Goal: Task Accomplishment & Management: Complete application form

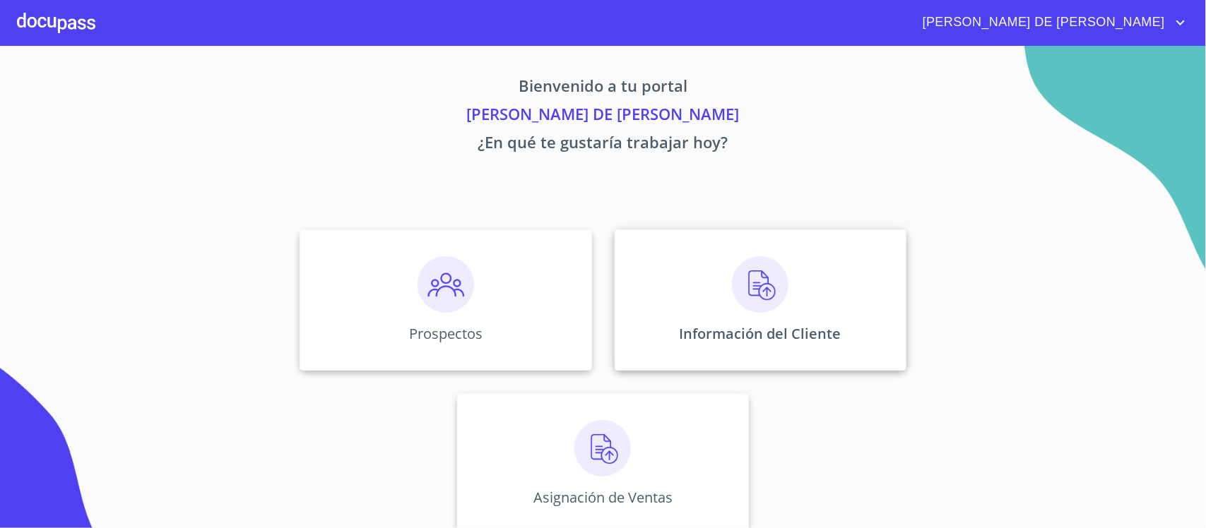
click at [651, 291] on div "Información del Cliente" at bounding box center [761, 300] width 292 height 141
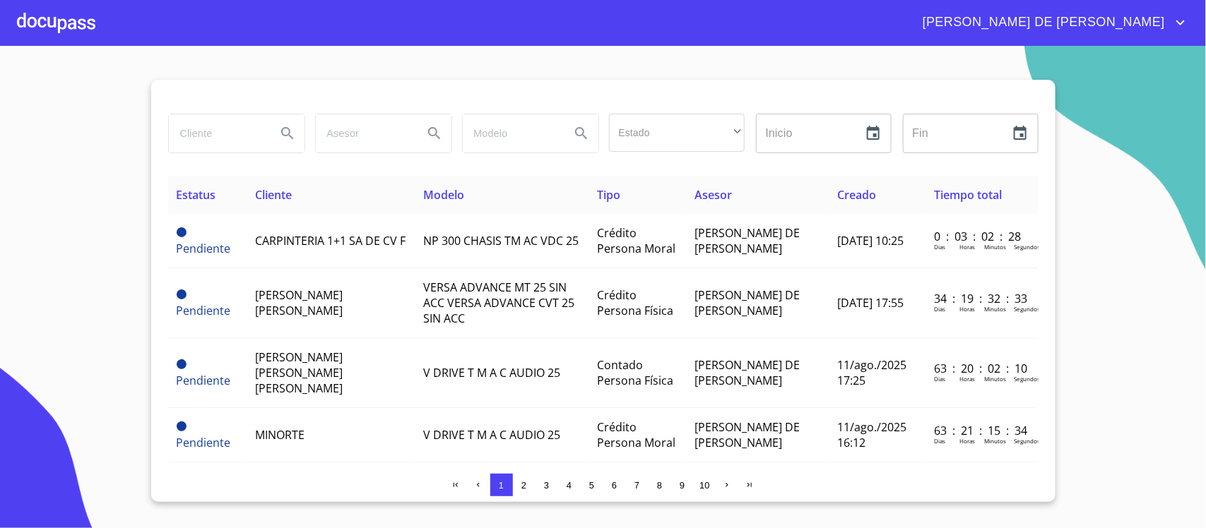
click at [232, 138] on input "search" at bounding box center [217, 133] width 96 height 38
type input "[PERSON_NAME]"
click at [277, 134] on button "Search" at bounding box center [288, 134] width 34 height 34
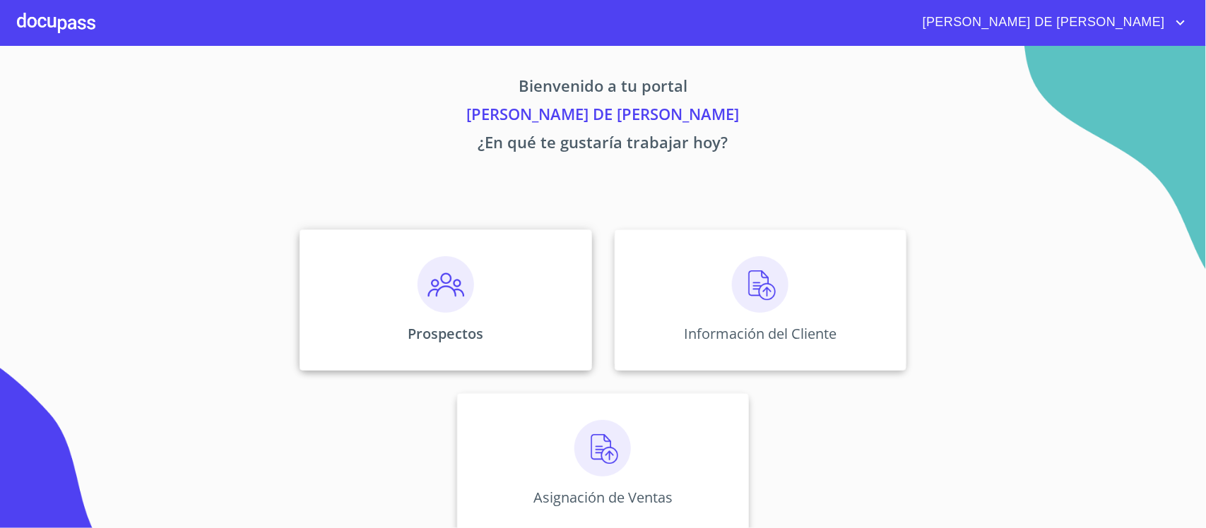
click at [417, 287] on img at bounding box center [445, 284] width 57 height 57
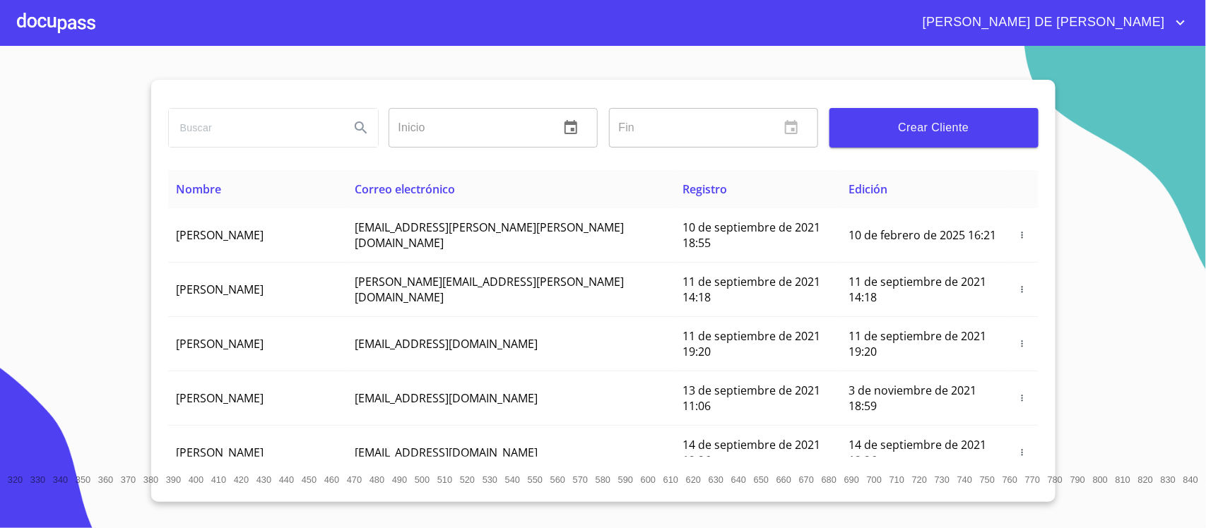
click at [256, 140] on input "search" at bounding box center [254, 128] width 170 height 38
type input "[PERSON_NAME]"
click at [355, 131] on icon "Search" at bounding box center [360, 127] width 17 height 17
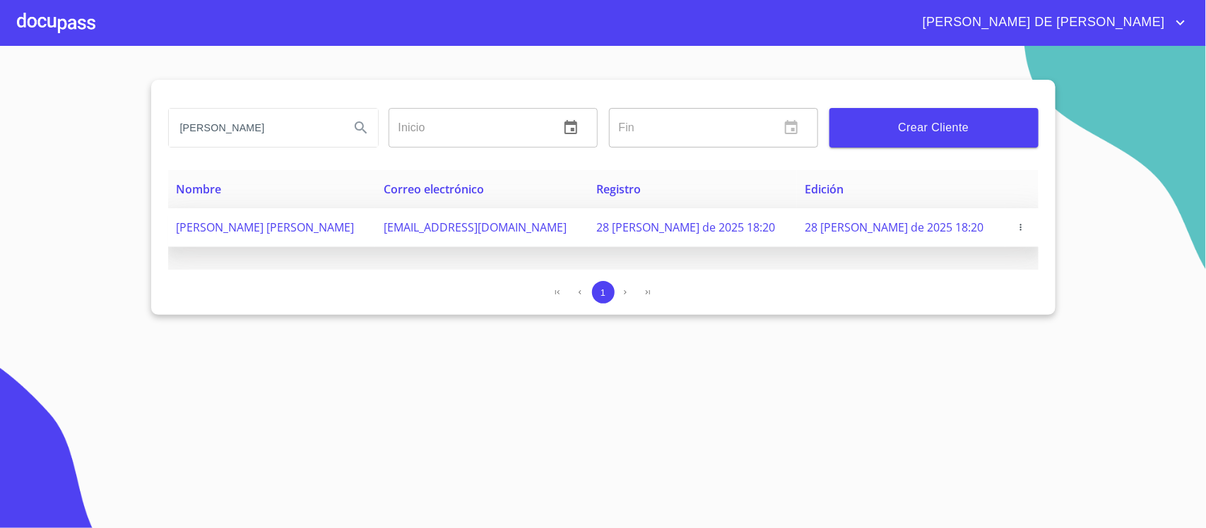
click at [1014, 221] on span at bounding box center [1022, 227] width 16 height 14
click at [1016, 228] on icon "button" at bounding box center [1021, 228] width 10 height 10
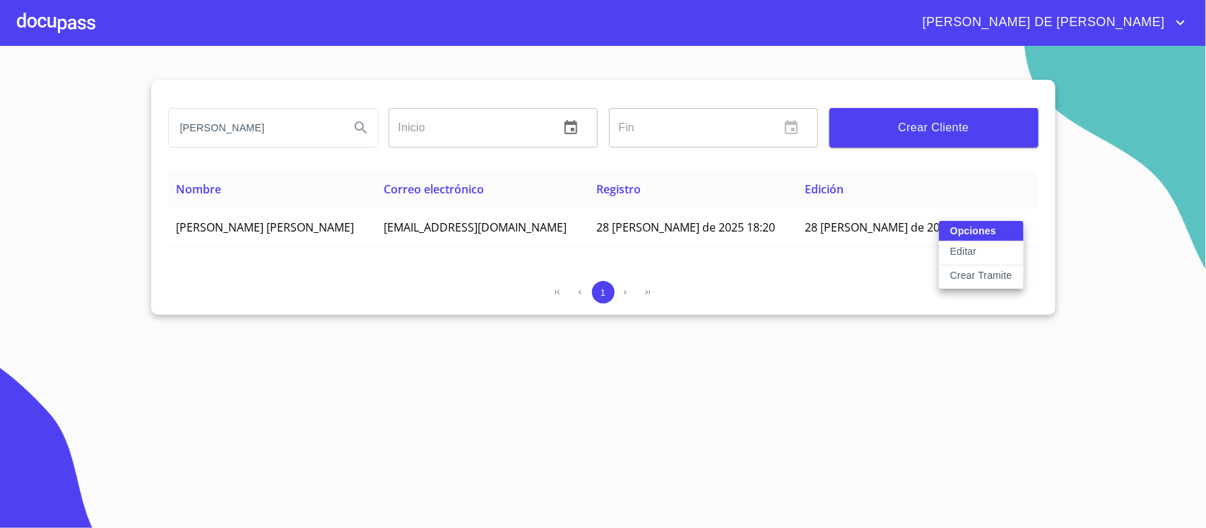
click at [997, 277] on p "Crear Tramite" at bounding box center [981, 275] width 62 height 14
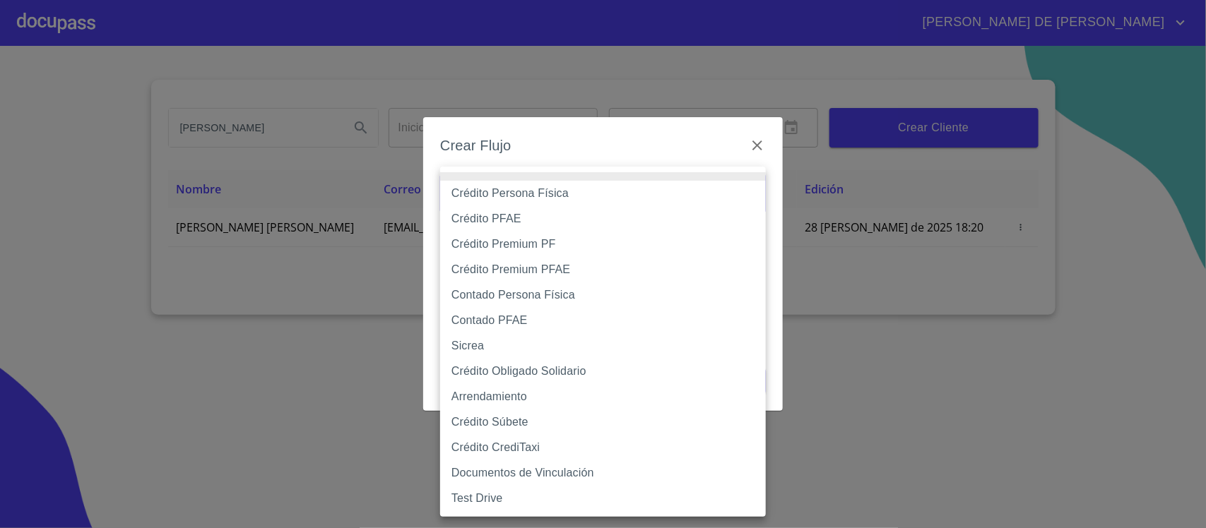
click at [593, 199] on body "[PERSON_NAME] DE [PERSON_NAME] [PERSON_NAME] ​ Fin ​ Crear Cliente Nombre Corre…" at bounding box center [603, 264] width 1206 height 528
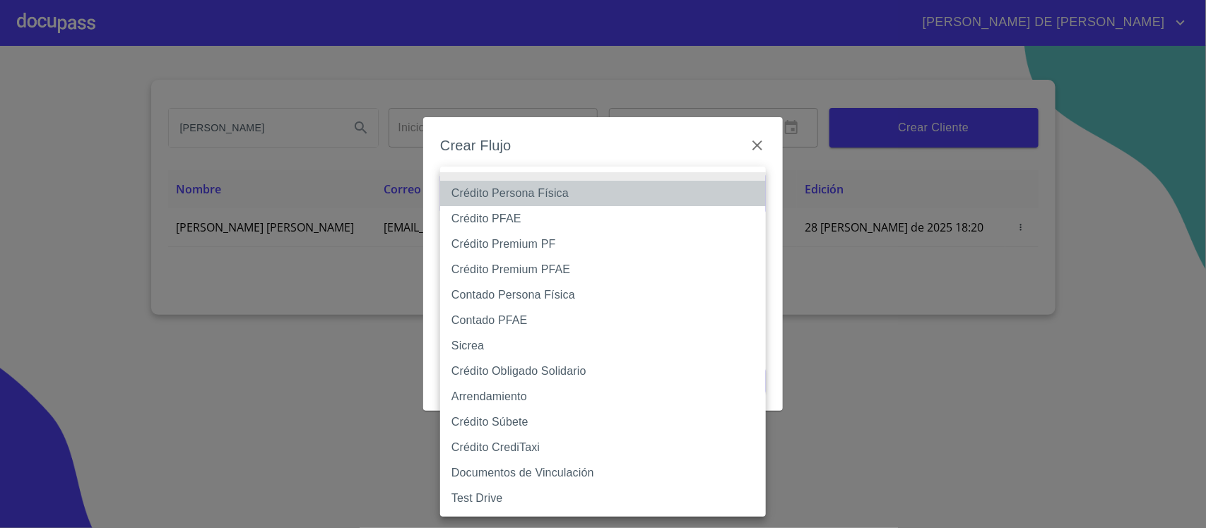
click at [588, 196] on li "Crédito Persona Física" at bounding box center [603, 193] width 326 height 25
type input "6009fb3c7d1714eb8809aa97"
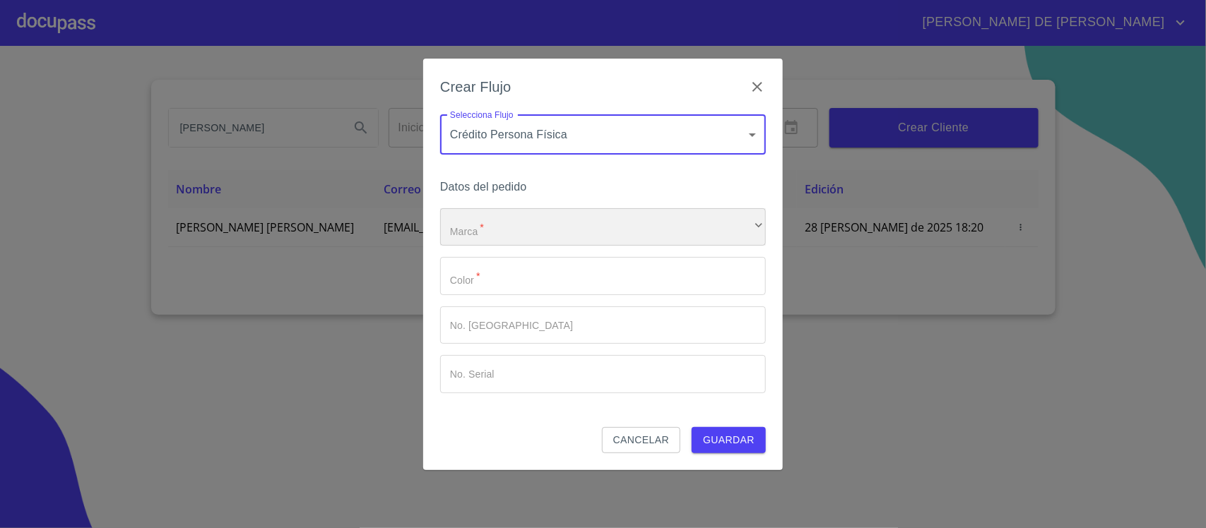
click at [576, 228] on div "​" at bounding box center [603, 227] width 326 height 38
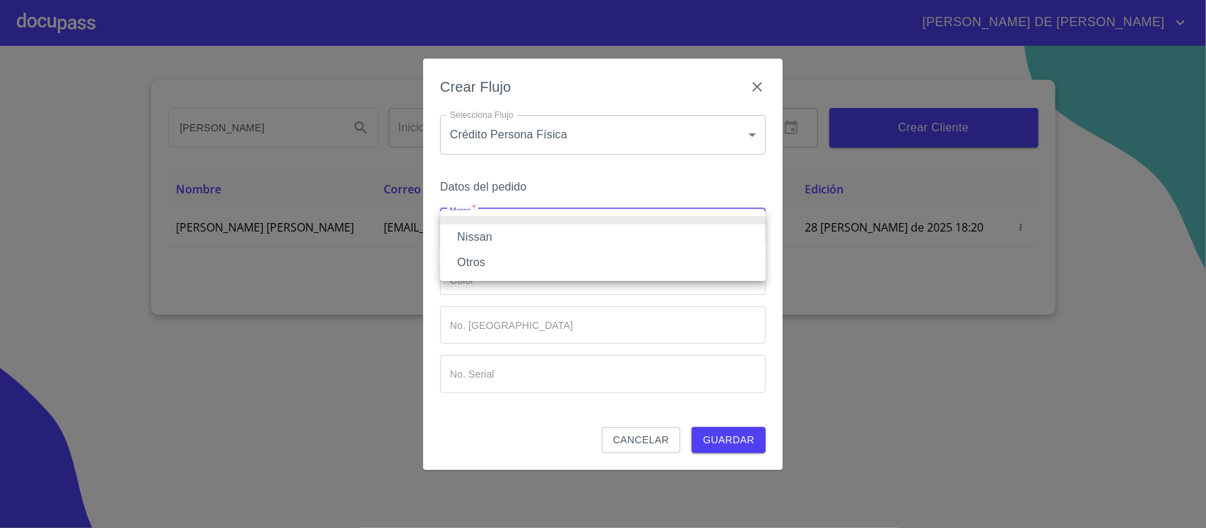
click at [574, 228] on li "Nissan" at bounding box center [603, 237] width 326 height 25
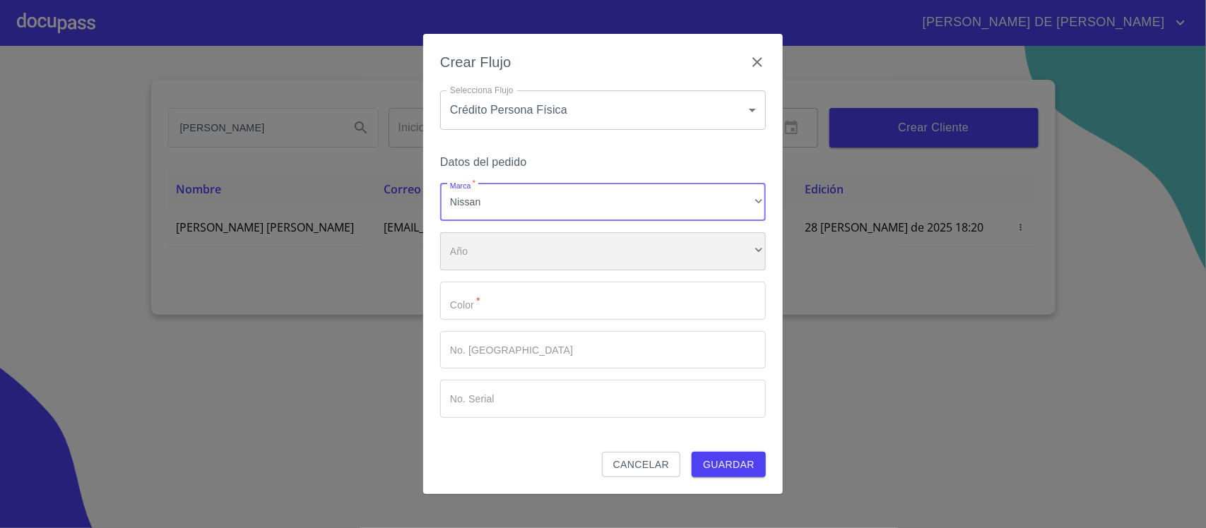
click at [569, 237] on div "​" at bounding box center [603, 251] width 326 height 38
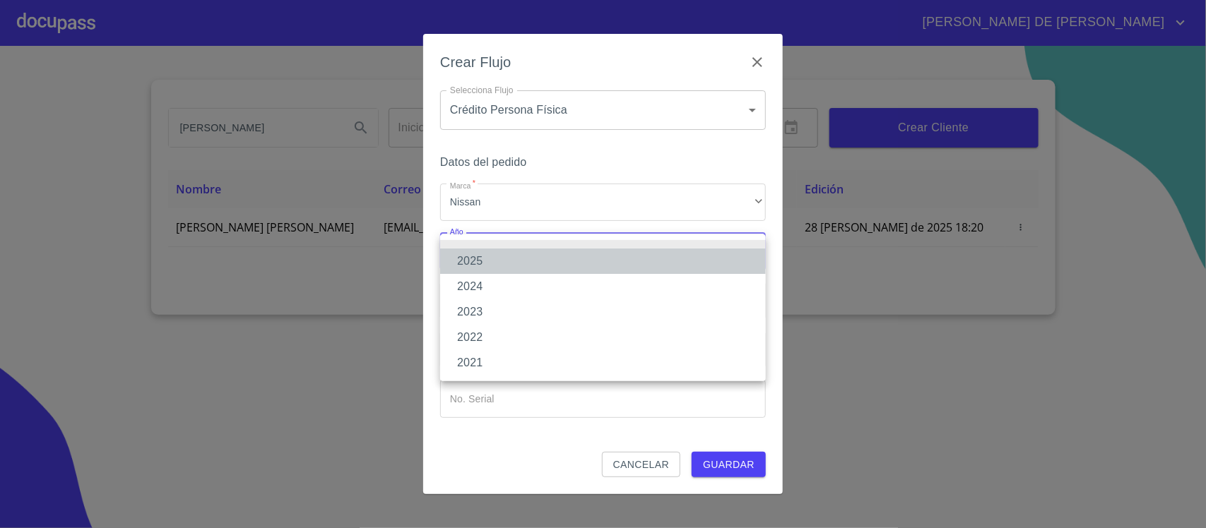
click at [566, 255] on li "2025" at bounding box center [603, 261] width 326 height 25
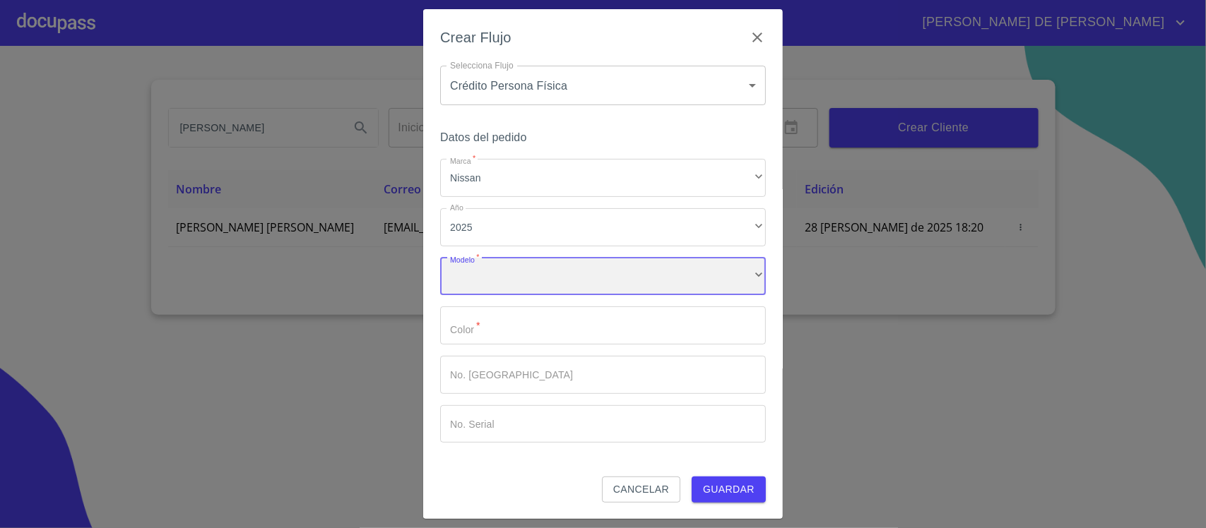
click at [562, 276] on div "​" at bounding box center [603, 277] width 326 height 38
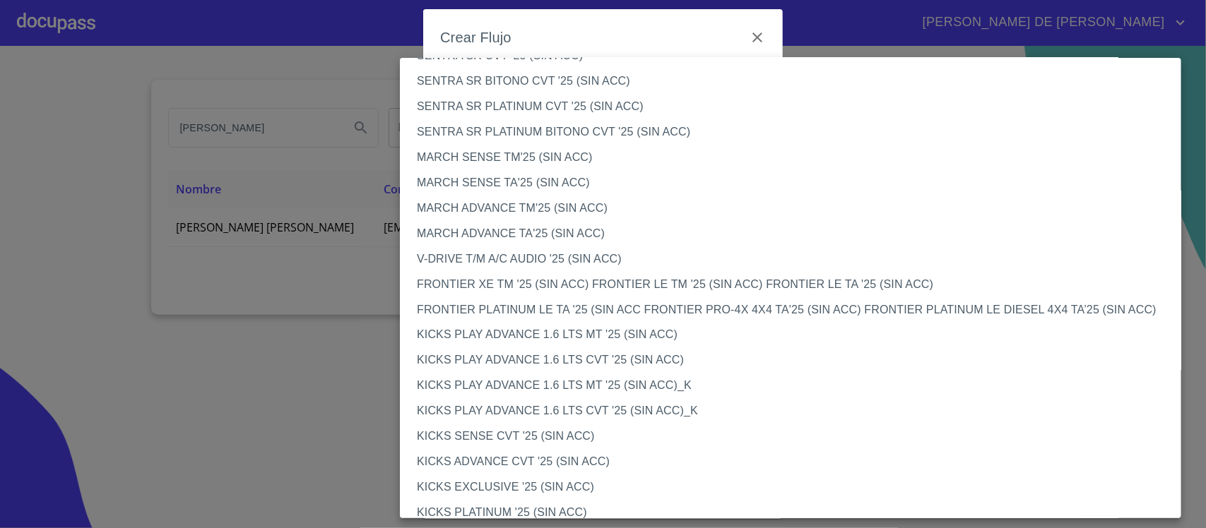
scroll to position [971, 0]
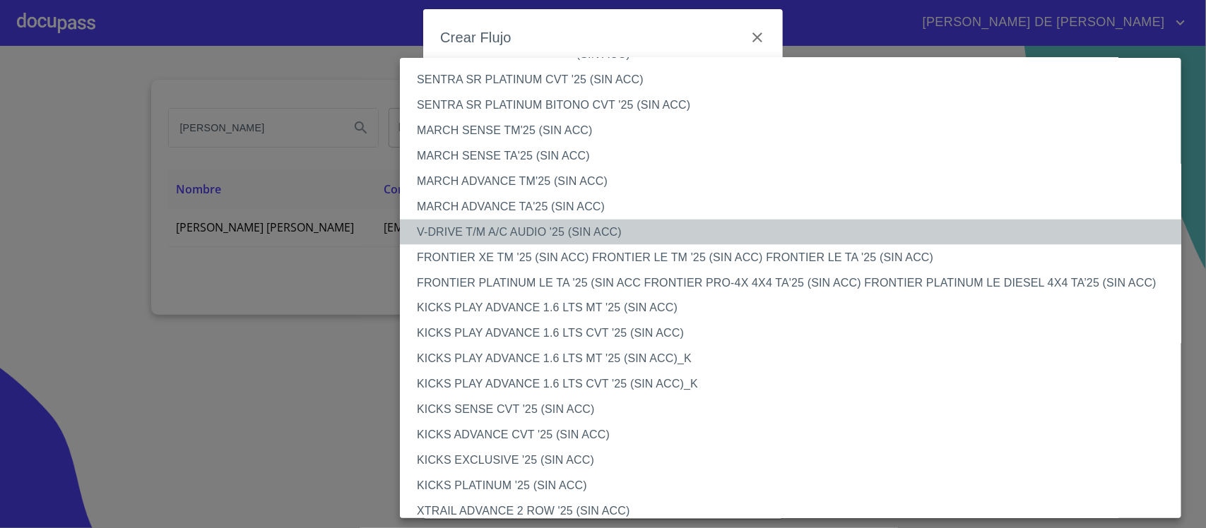
click at [538, 224] on li "V-DRIVE T/M A/C AUDIO '25 (SIN ACC)" at bounding box center [797, 232] width 795 height 25
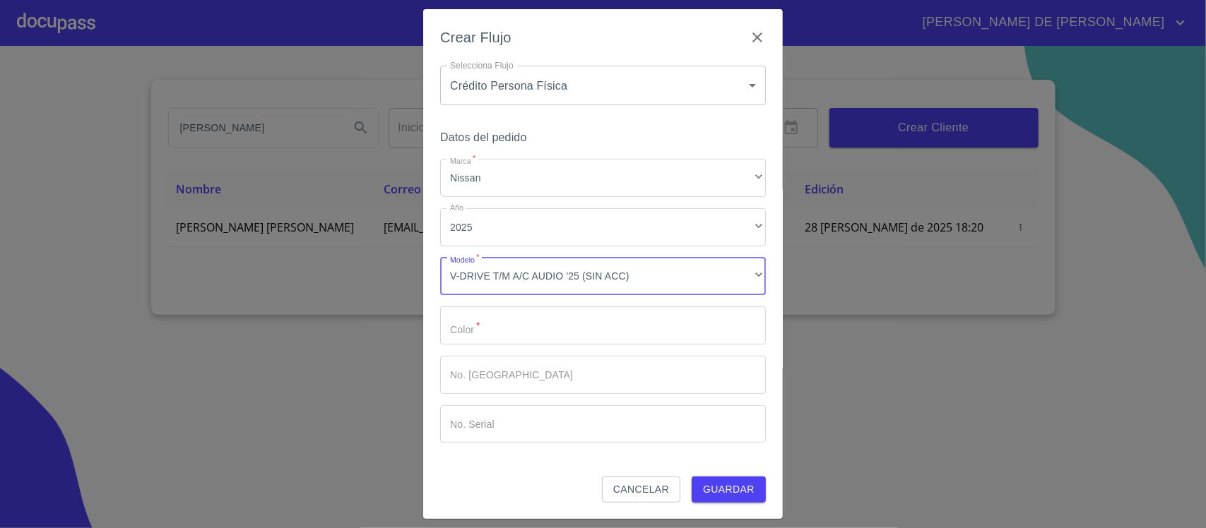
click at [516, 333] on input "Marca   *" at bounding box center [603, 326] width 326 height 38
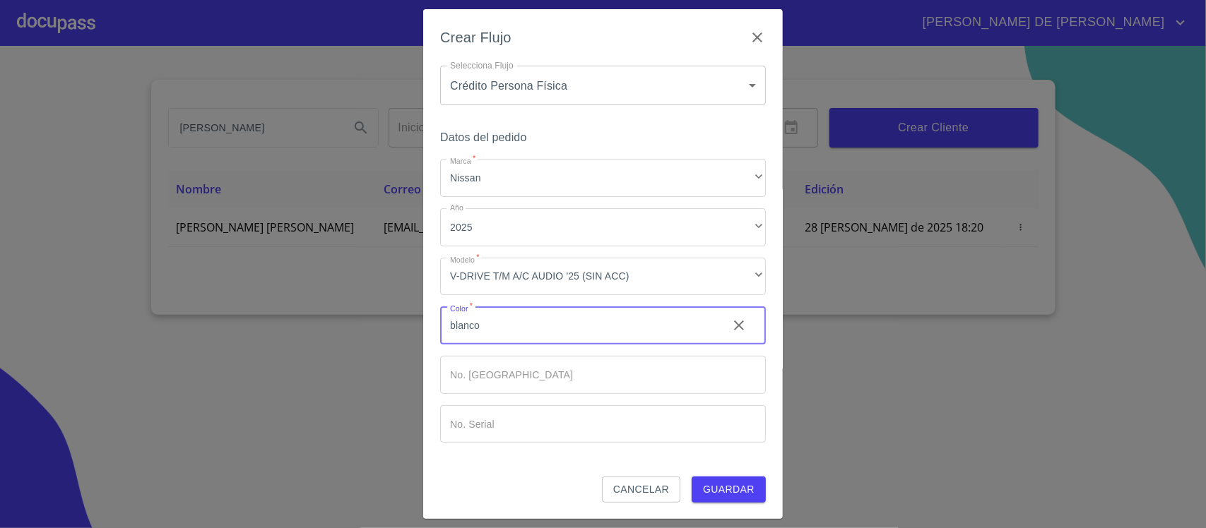
type input "blanco"
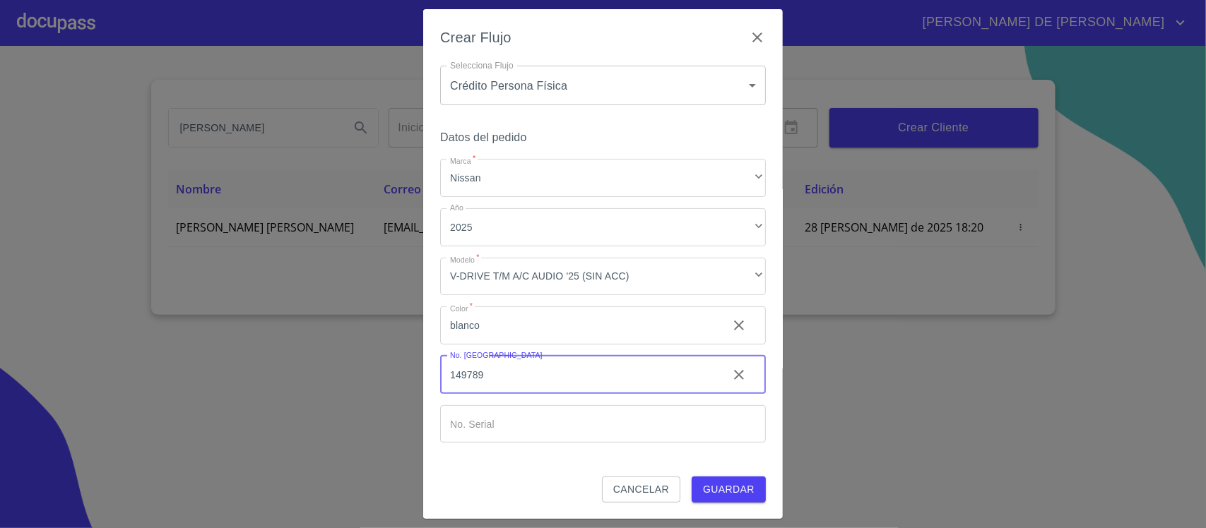
type input "149789"
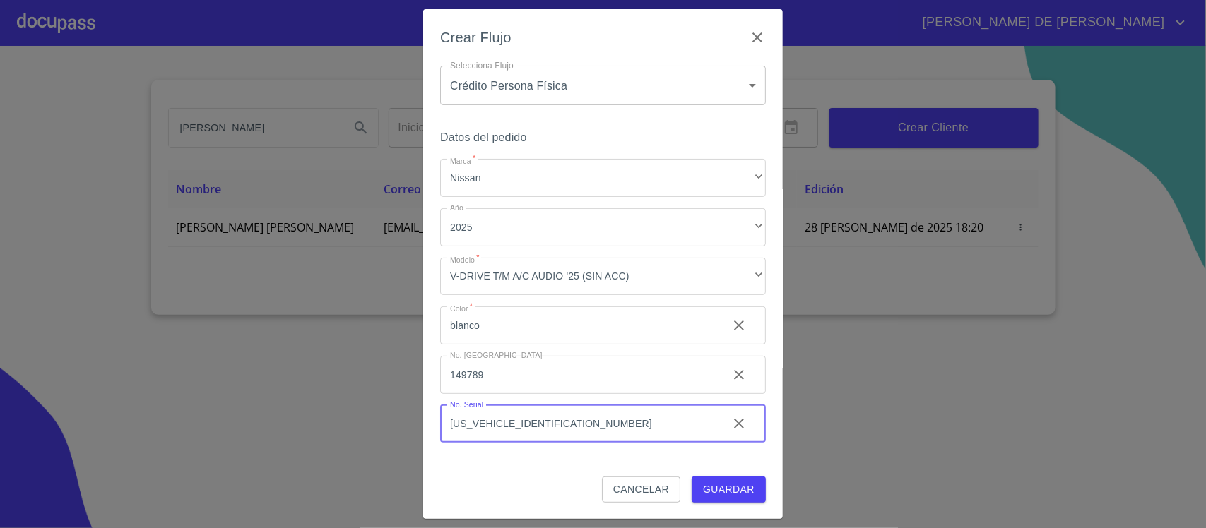
type input "[US_VEHICLE_IDENTIFICATION_NUMBER]"
click at [728, 481] on span "Guardar" at bounding box center [729, 490] width 52 height 18
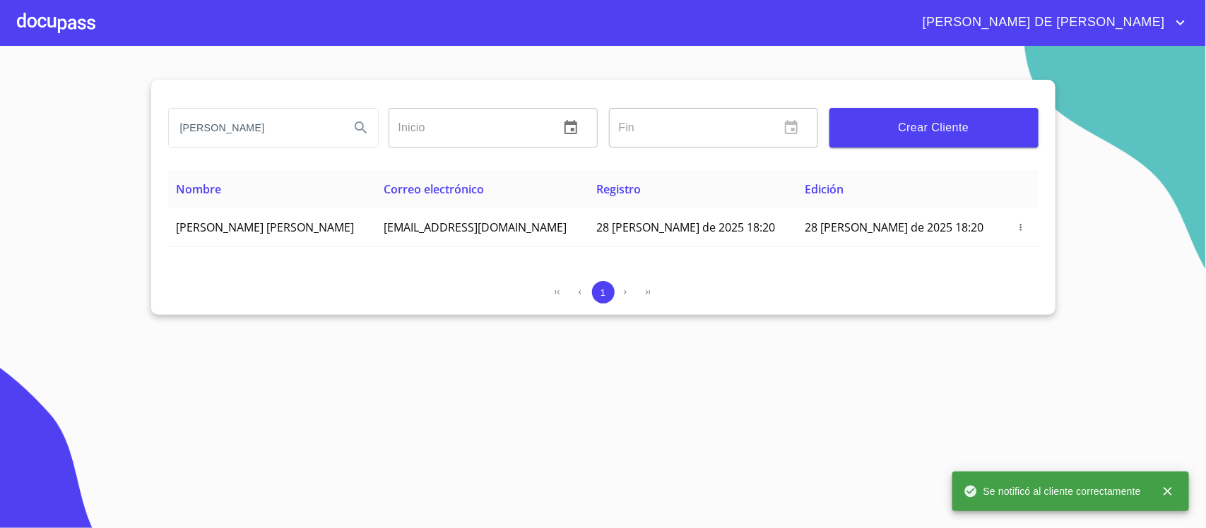
click at [69, 23] on div at bounding box center [56, 22] width 78 height 45
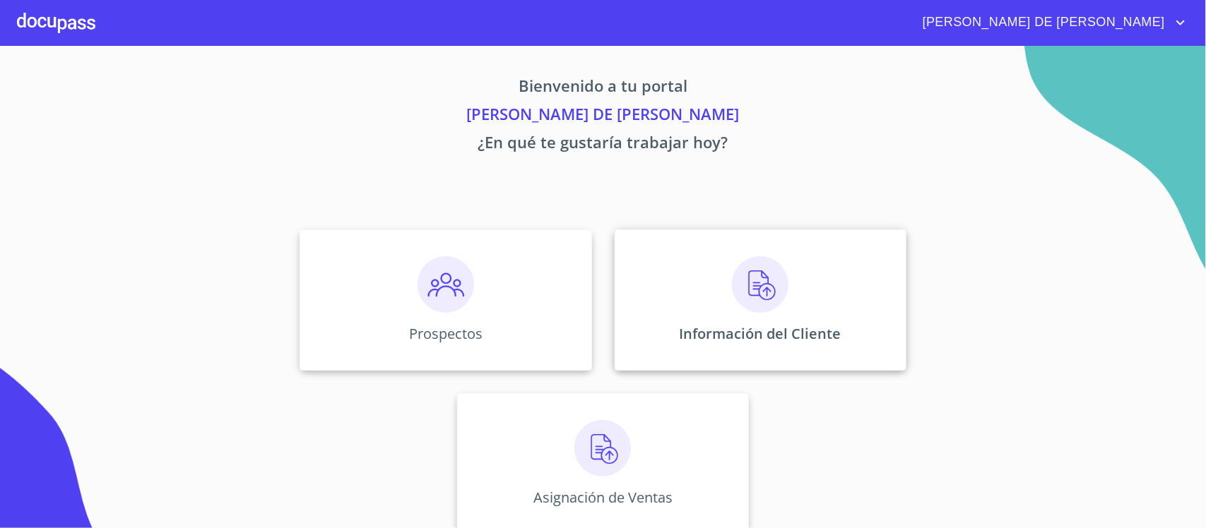
click at [710, 283] on div "Información del Cliente" at bounding box center [761, 300] width 292 height 141
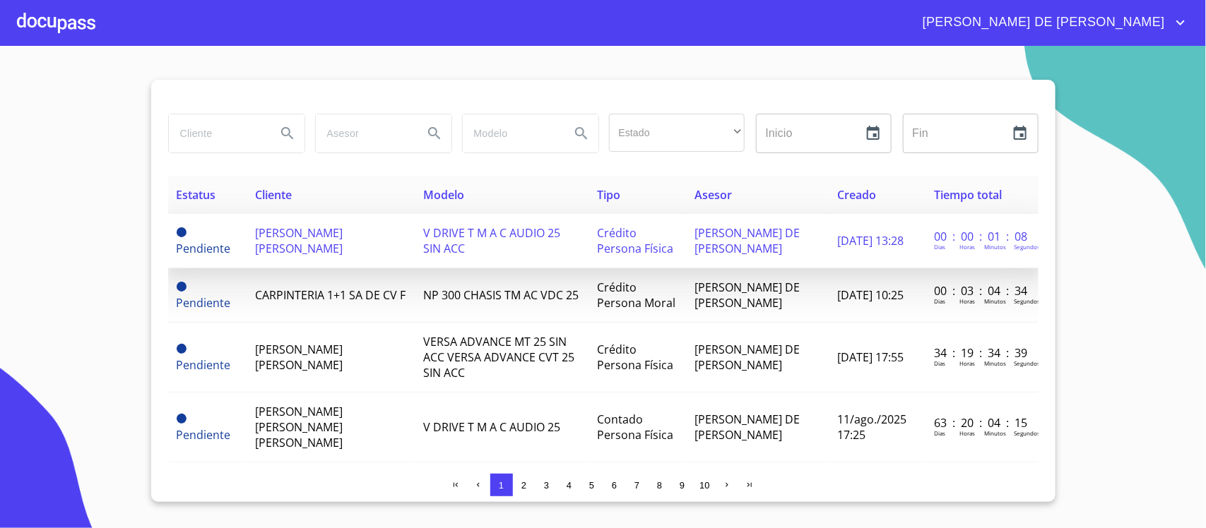
click at [273, 241] on span "[PERSON_NAME] [PERSON_NAME]" at bounding box center [299, 240] width 88 height 31
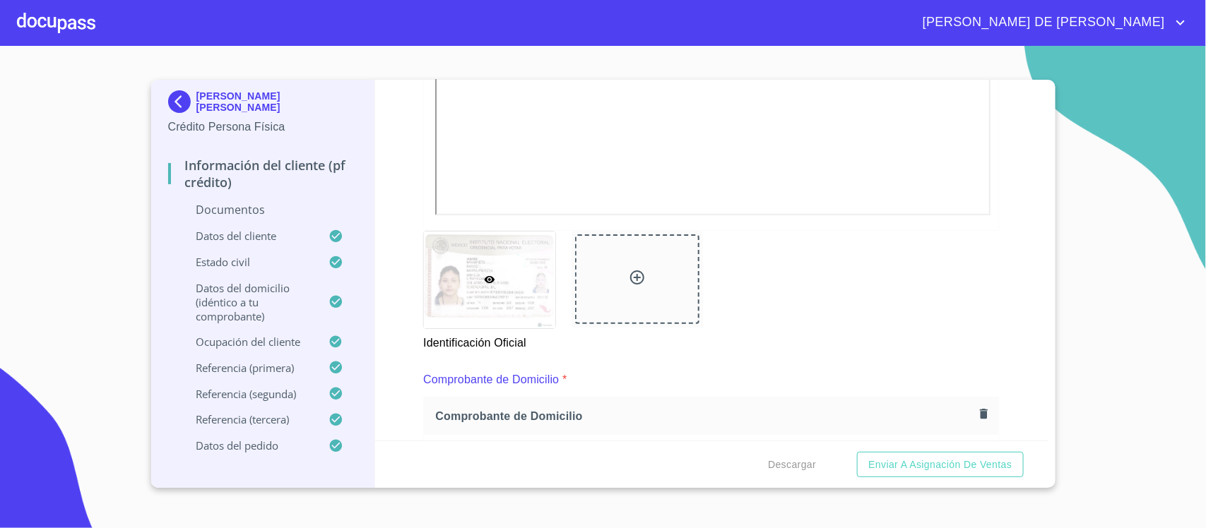
scroll to position [530, 0]
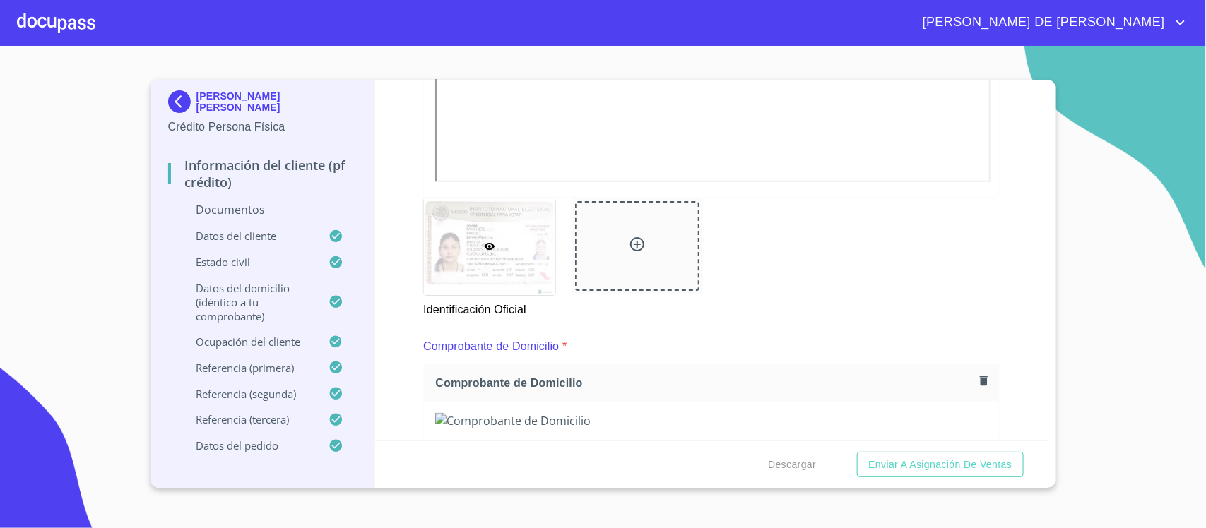
click at [629, 246] on icon at bounding box center [637, 244] width 17 height 17
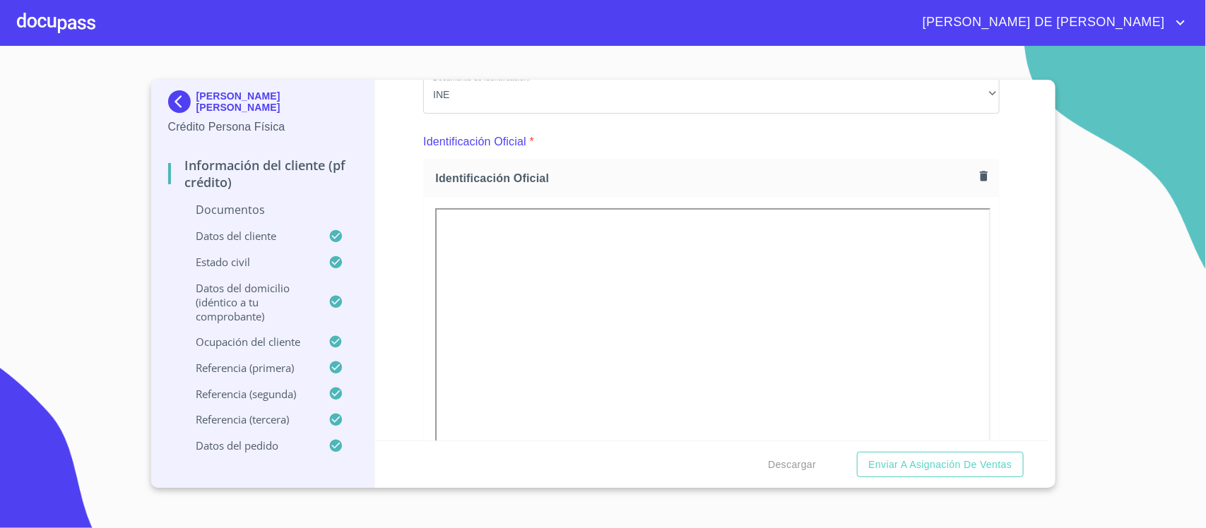
scroll to position [88, 0]
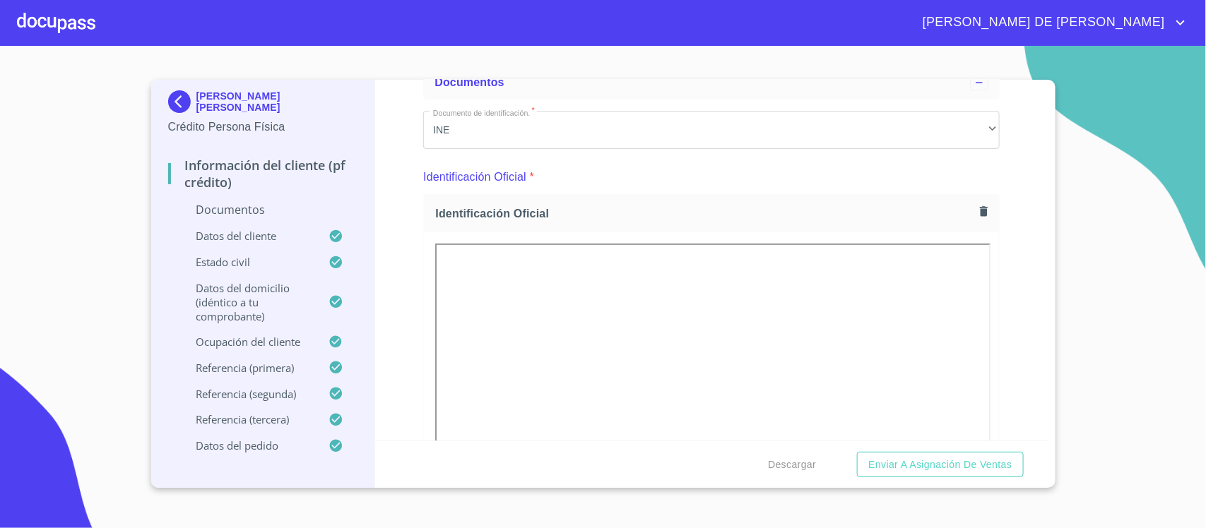
click at [977, 206] on icon "button" at bounding box center [983, 211] width 13 height 13
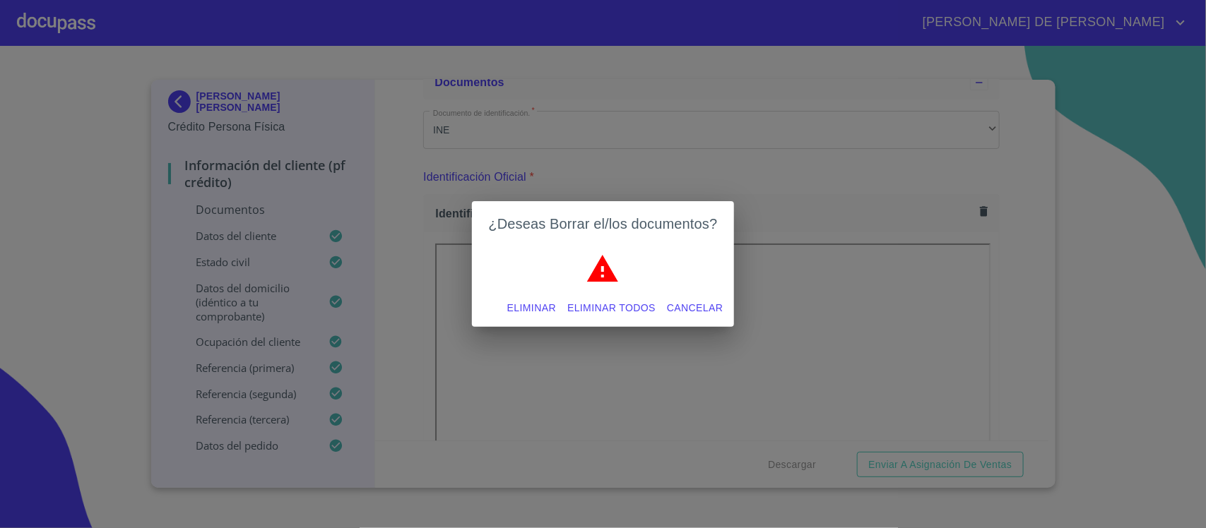
click at [544, 304] on span "Eliminar" at bounding box center [531, 308] width 49 height 18
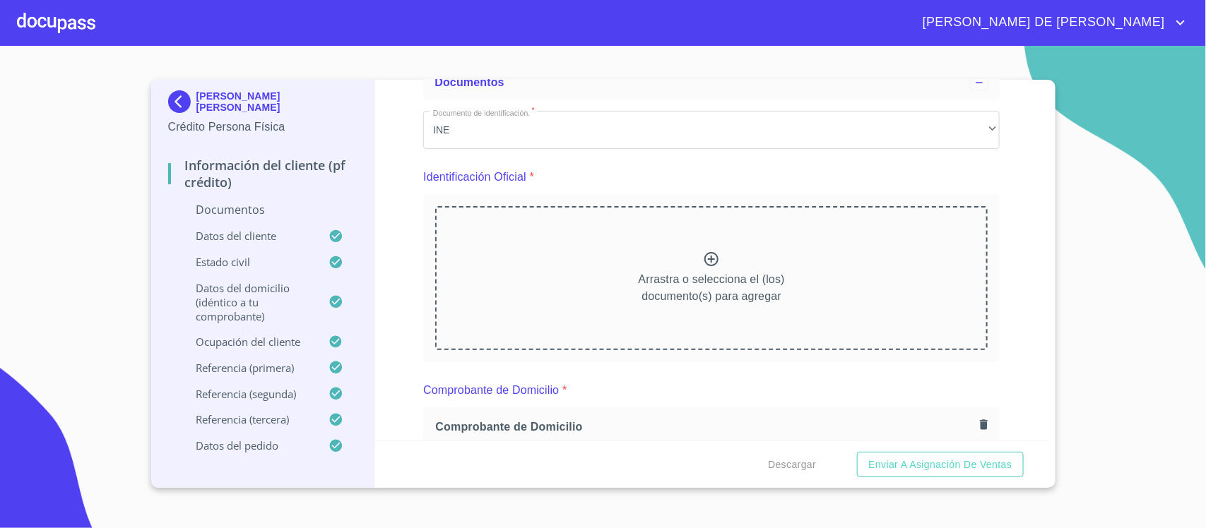
click at [708, 258] on icon at bounding box center [711, 259] width 17 height 17
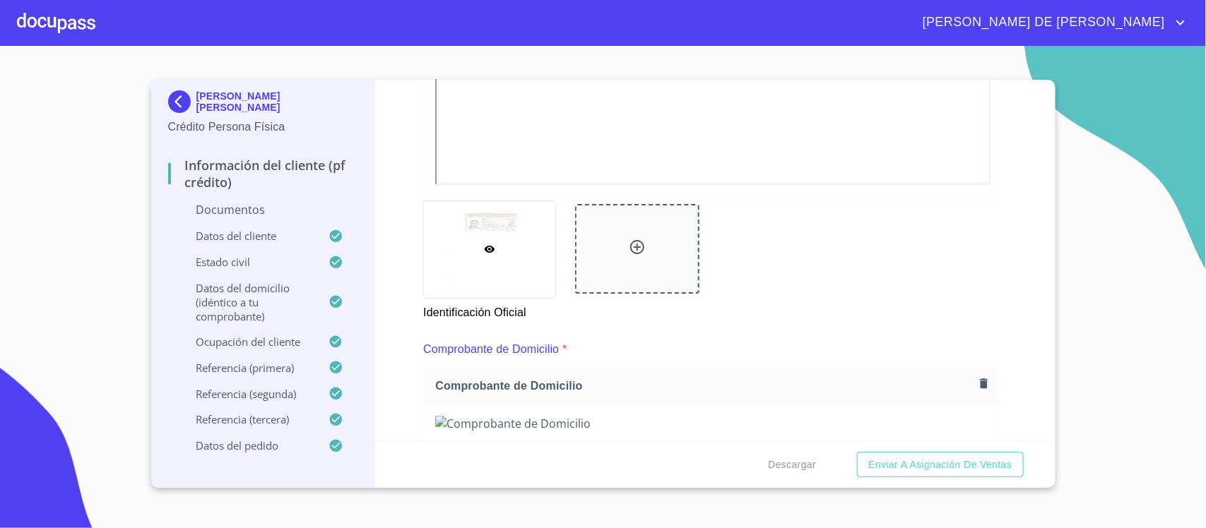
scroll to position [530, 0]
click at [632, 244] on icon at bounding box center [637, 244] width 14 height 14
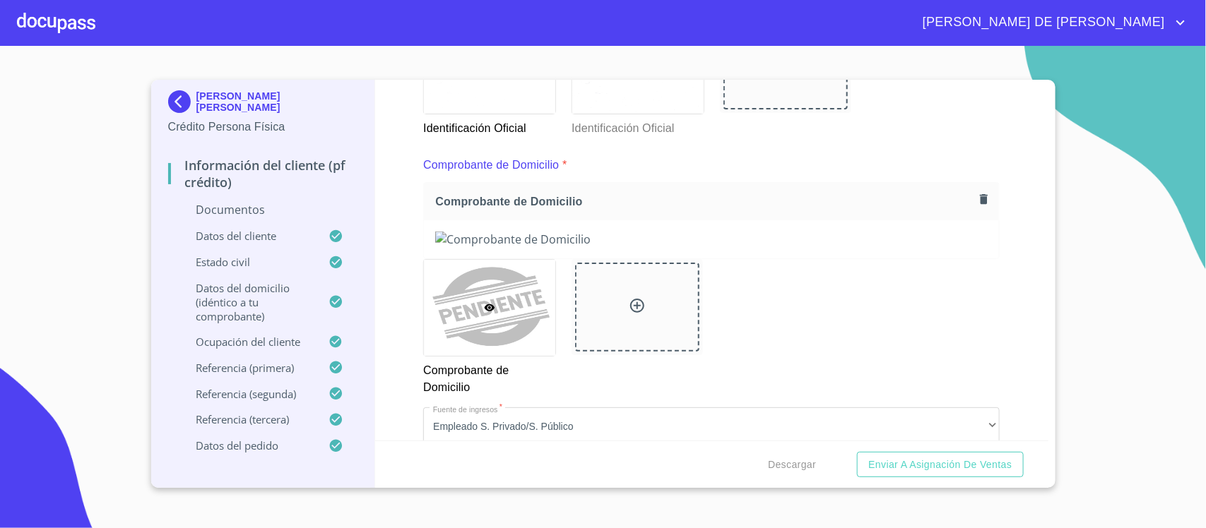
scroll to position [706, 0]
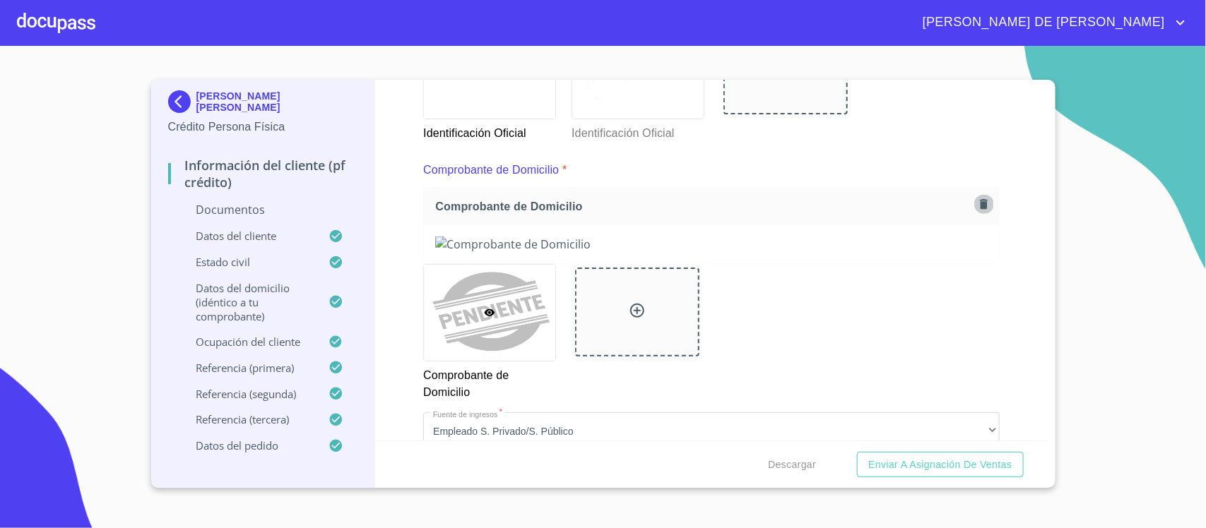
click at [977, 205] on icon "button" at bounding box center [983, 204] width 13 height 13
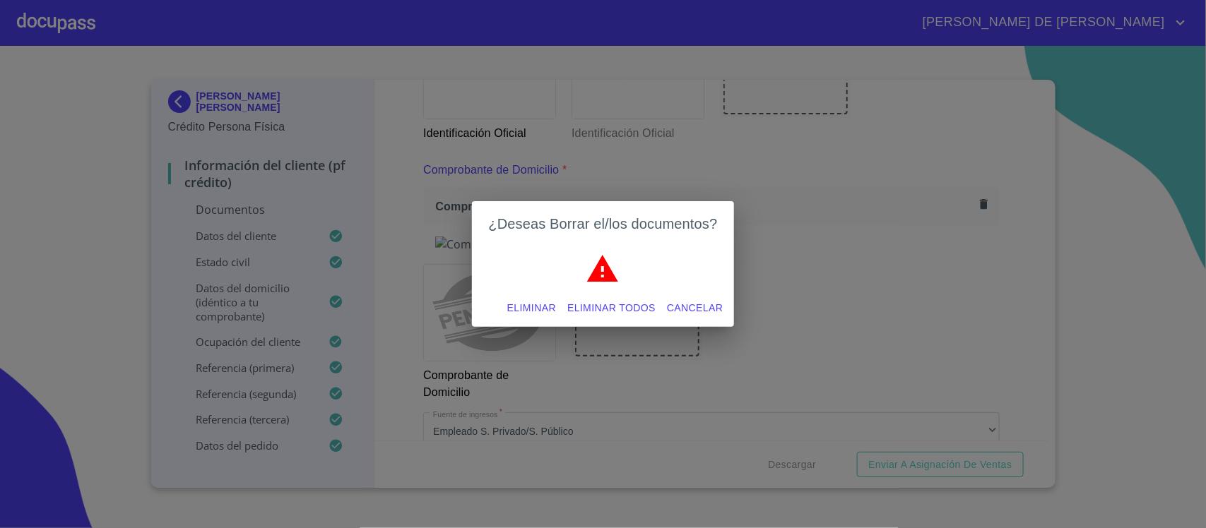
click at [539, 302] on span "Eliminar" at bounding box center [531, 308] width 49 height 18
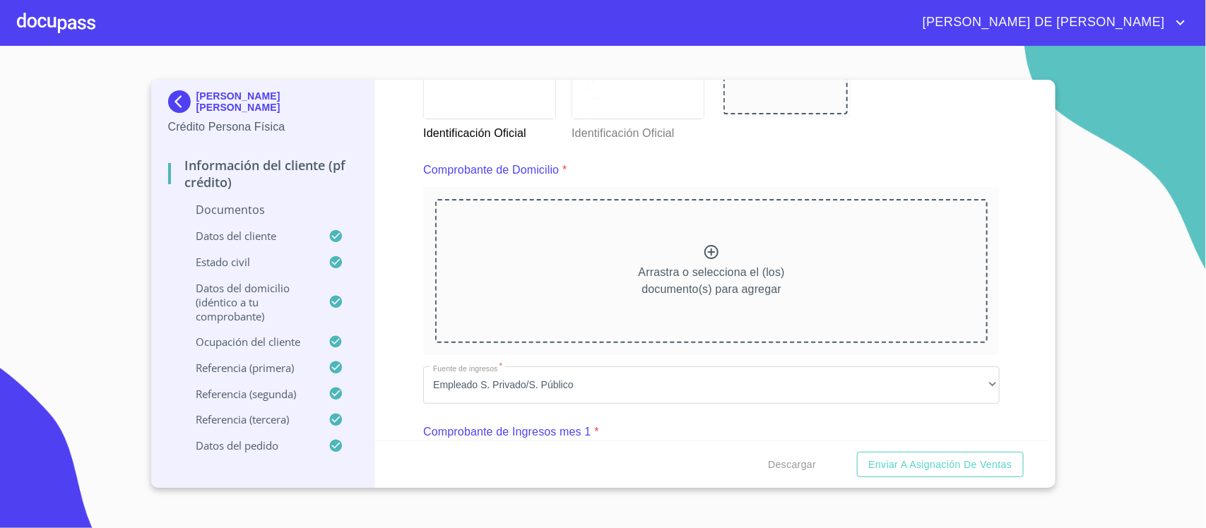
click at [705, 256] on icon at bounding box center [711, 252] width 17 height 17
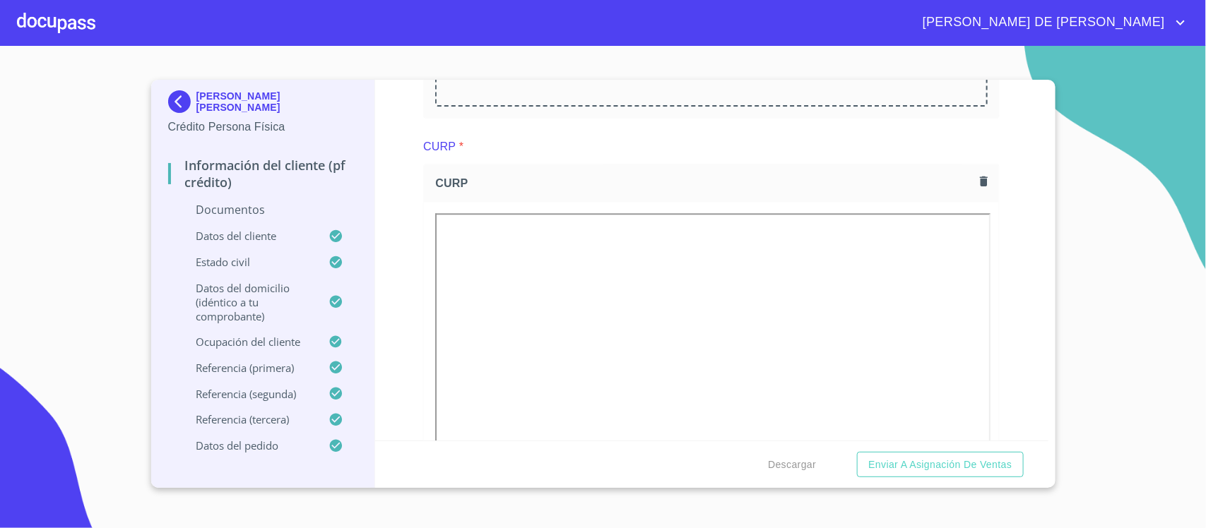
scroll to position [1678, 0]
click at [65, 16] on div at bounding box center [56, 22] width 78 height 45
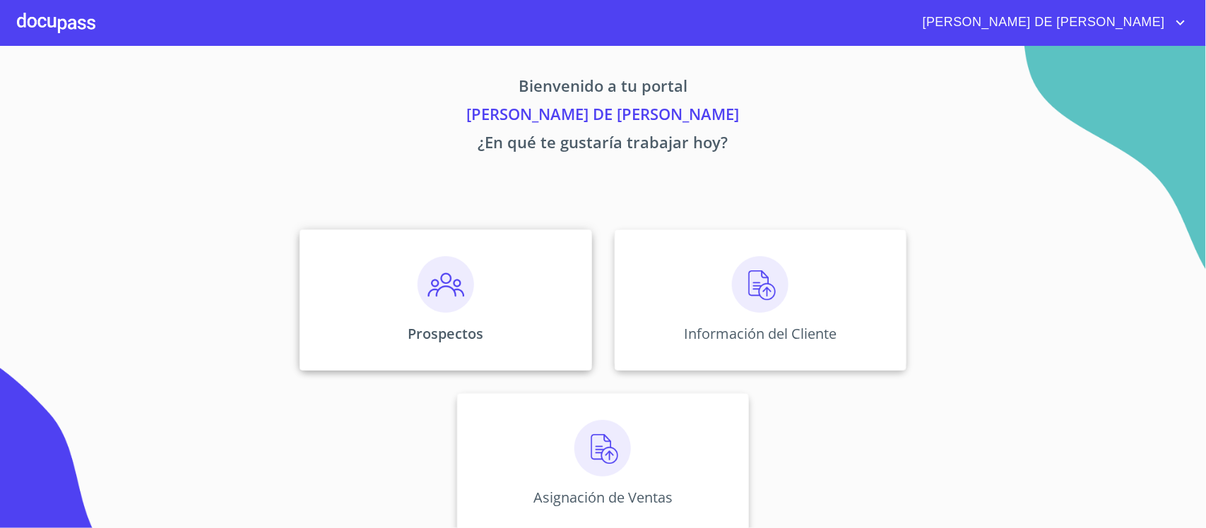
click at [457, 298] on img at bounding box center [445, 284] width 57 height 57
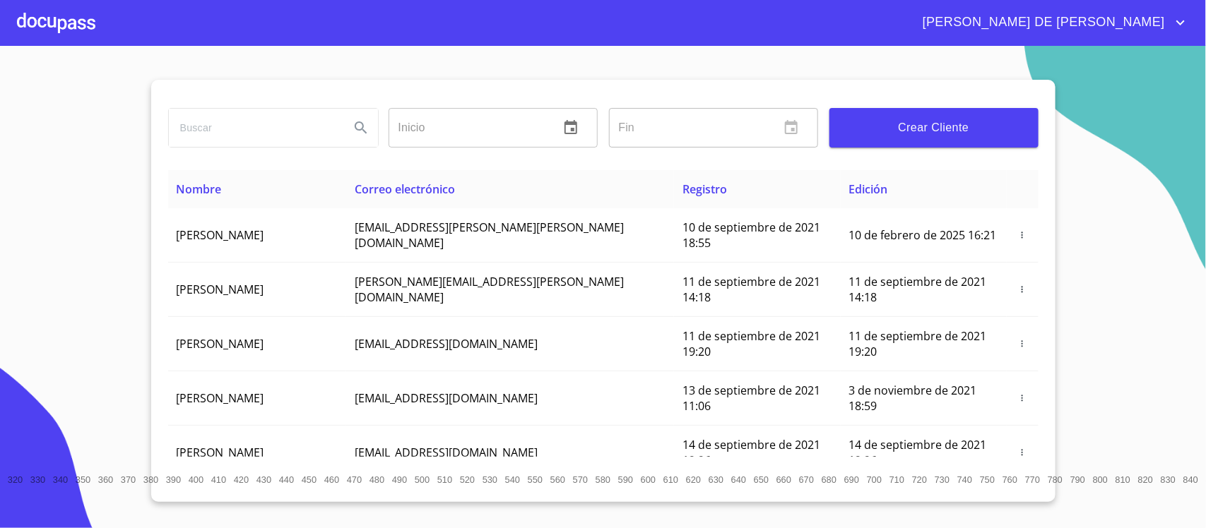
click at [242, 120] on input "search" at bounding box center [254, 128] width 170 height 38
click at [364, 133] on icon "Search" at bounding box center [360, 127] width 17 height 17
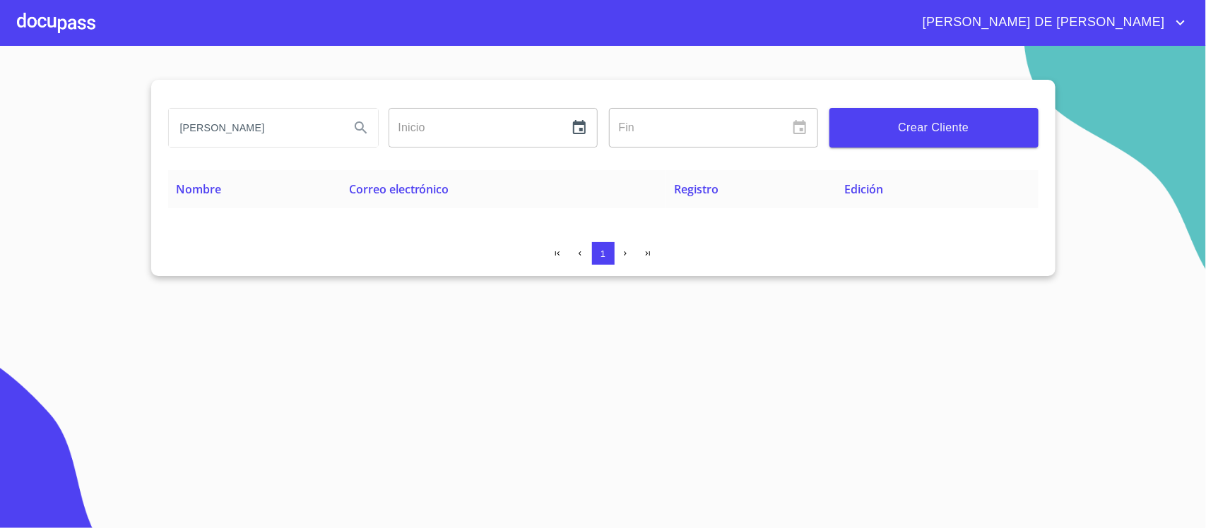
drag, startPoint x: 213, startPoint y: 129, endPoint x: 285, endPoint y: 135, distance: 72.3
click at [280, 131] on input "[PERSON_NAME]" at bounding box center [254, 128] width 170 height 38
type input "[PERSON_NAME]"
click at [350, 117] on button "Search" at bounding box center [361, 128] width 34 height 34
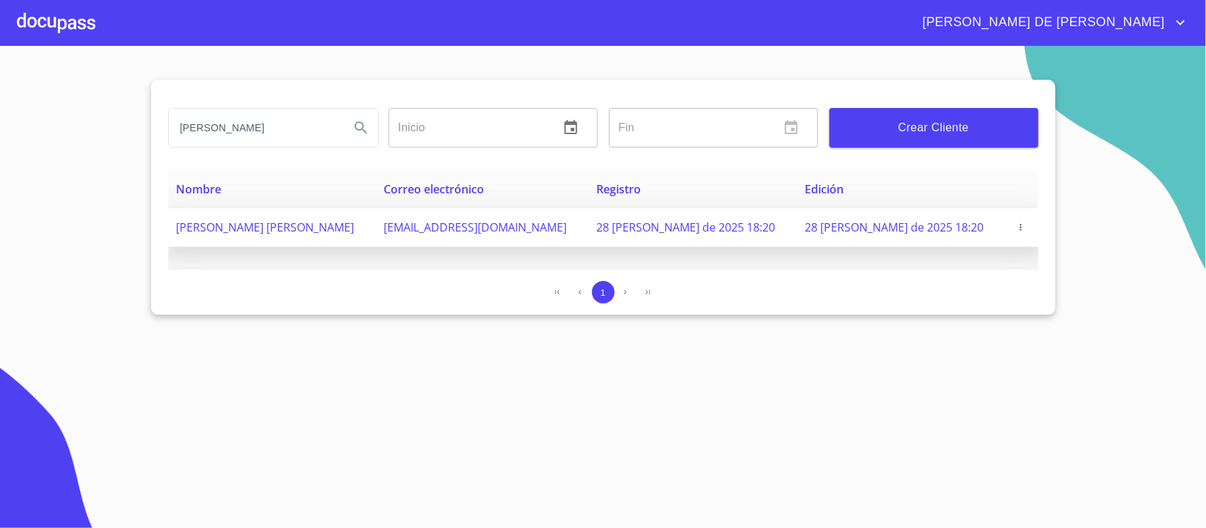
click at [1016, 226] on icon "button" at bounding box center [1021, 228] width 10 height 10
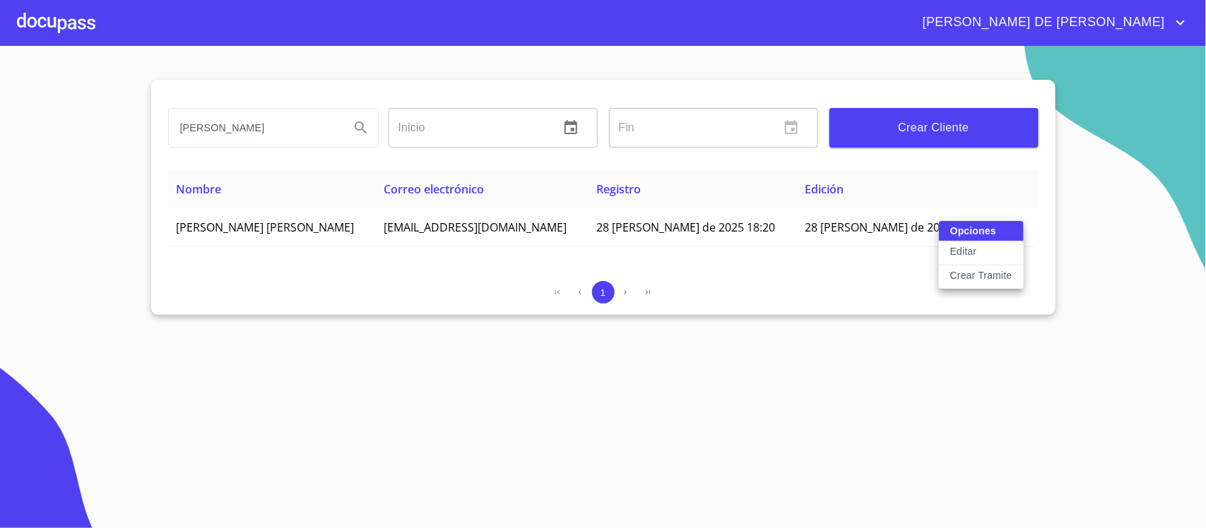
click at [996, 273] on p "Crear Tramite" at bounding box center [981, 275] width 62 height 14
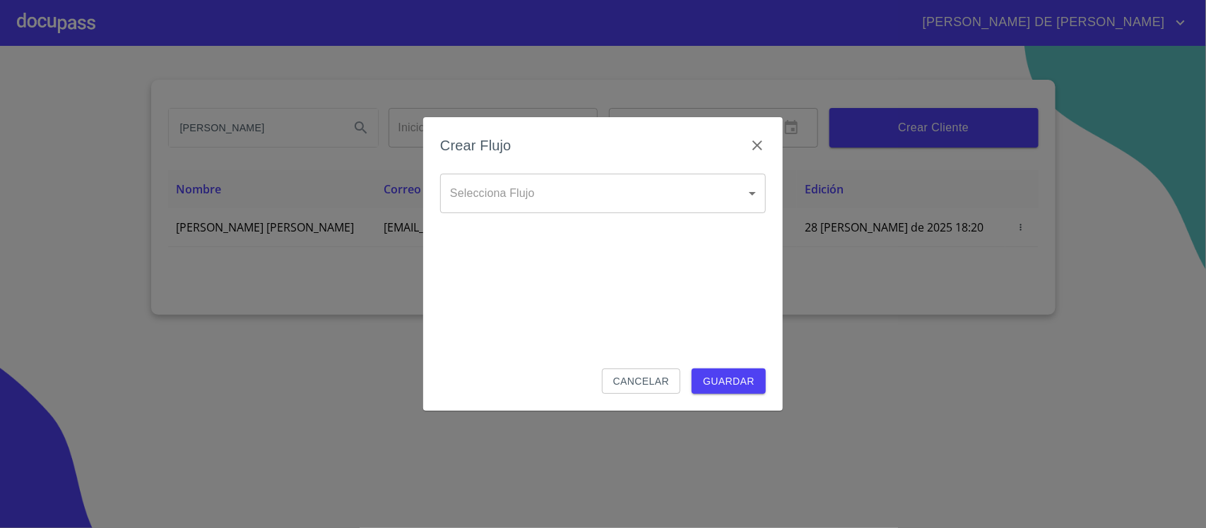
click at [569, 196] on body "[PERSON_NAME] DE [PERSON_NAME] [PERSON_NAME] ​ Fin ​ Crear Cliente Nombre Corre…" at bounding box center [603, 264] width 1206 height 528
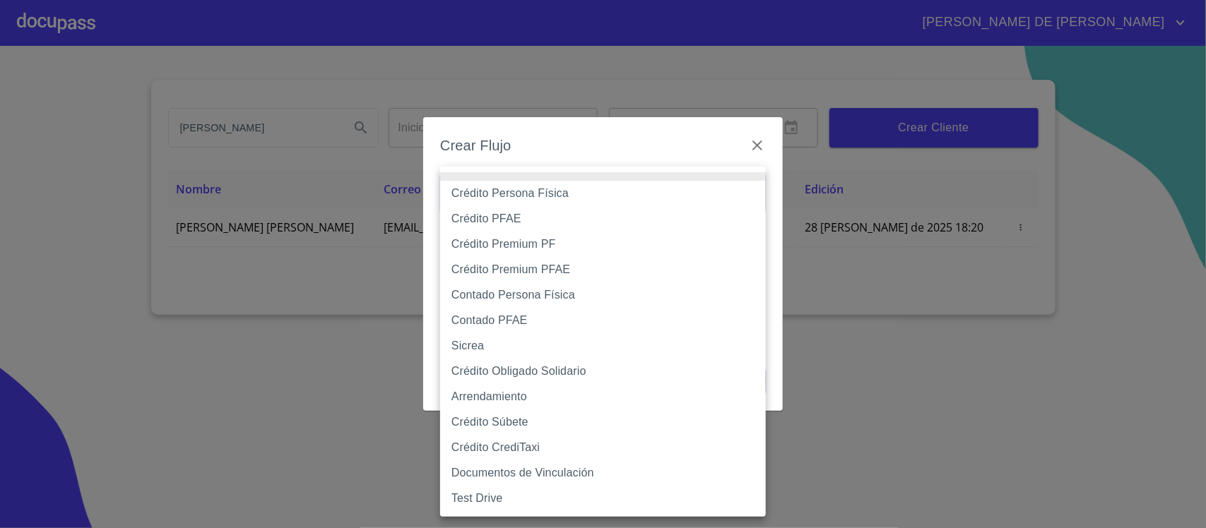
click at [570, 295] on li "Contado Persona Física" at bounding box center [603, 295] width 326 height 25
type input "60bf975b0d9865ccc2471536"
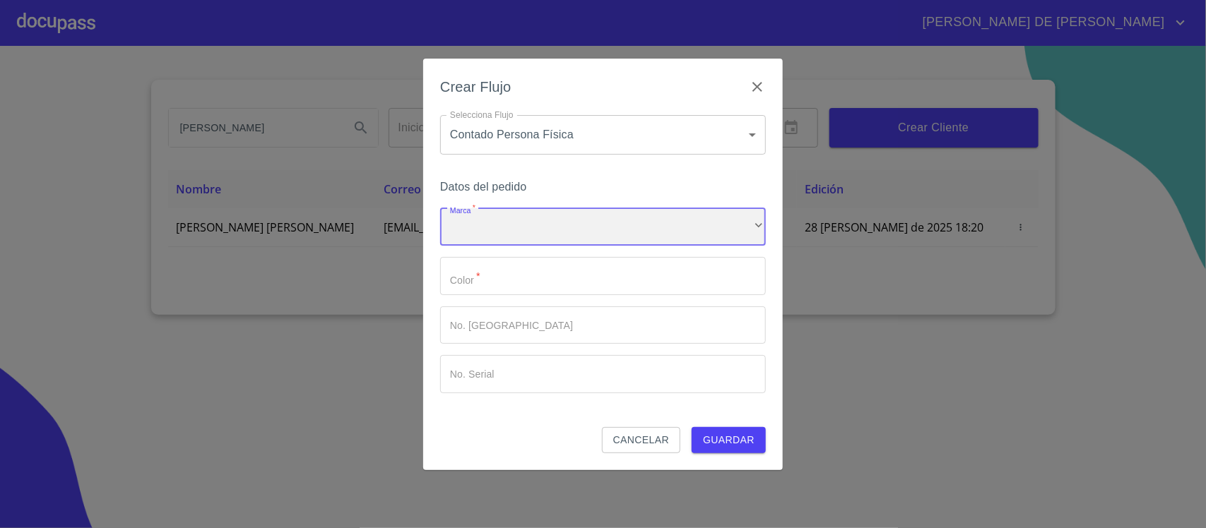
click at [567, 234] on div "​" at bounding box center [603, 227] width 326 height 38
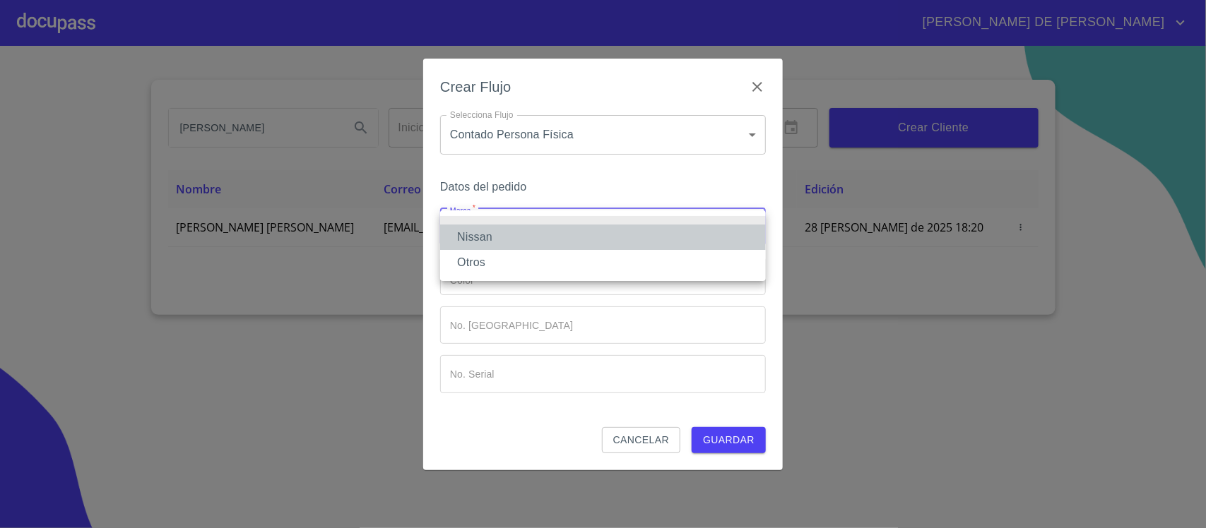
click at [567, 234] on li "Nissan" at bounding box center [603, 237] width 326 height 25
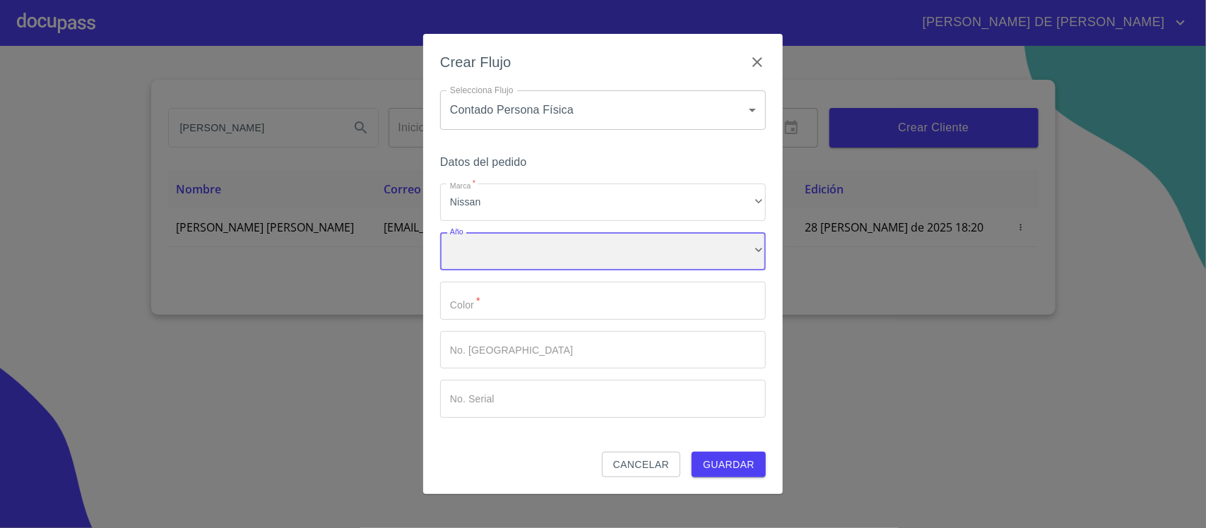
click at [552, 249] on div "​" at bounding box center [603, 251] width 326 height 38
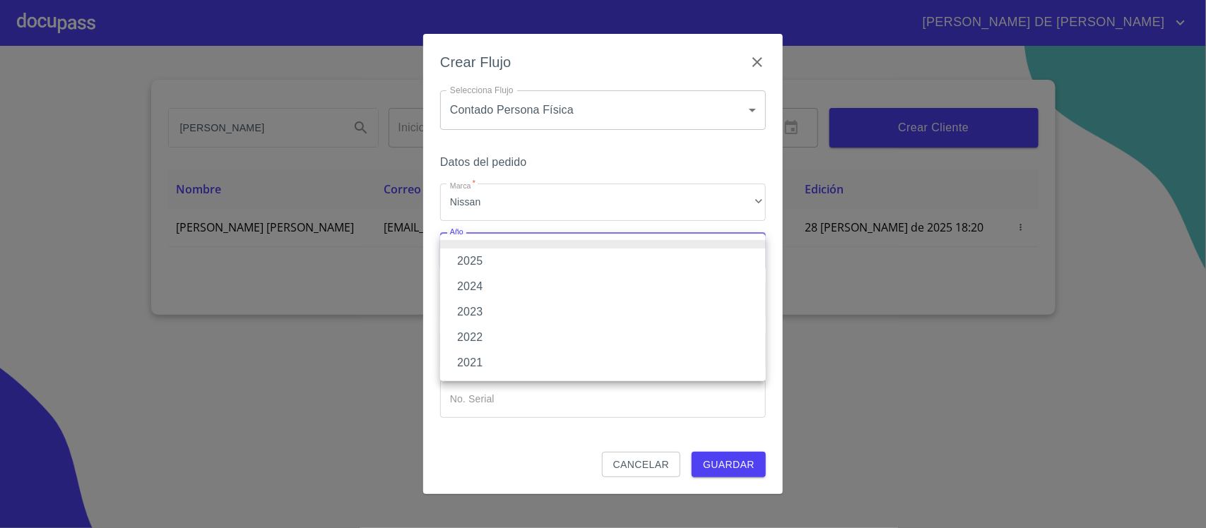
click at [549, 260] on li "2025" at bounding box center [603, 261] width 326 height 25
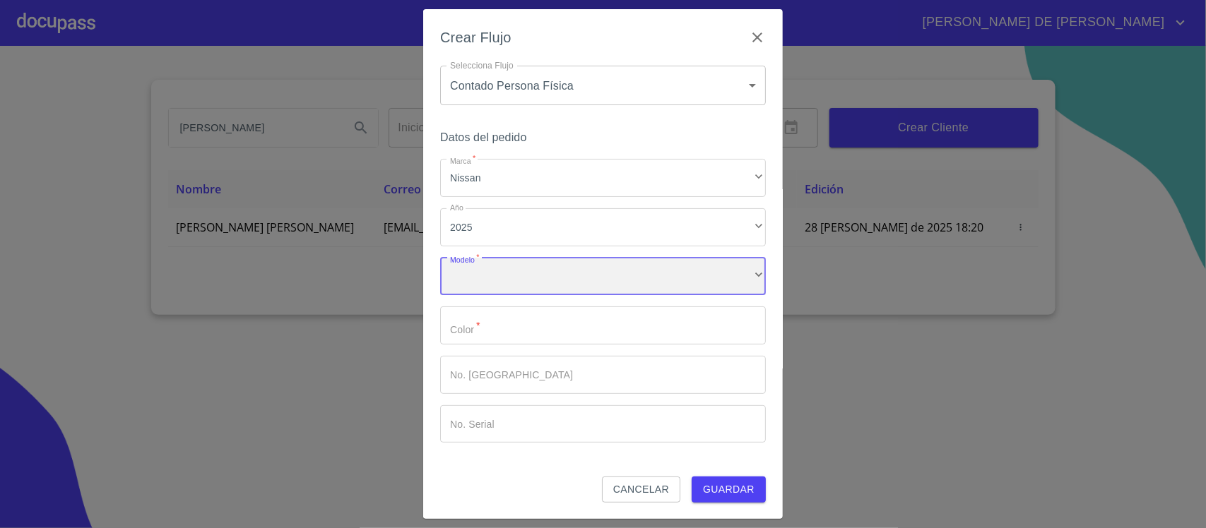
click at [548, 280] on div "​" at bounding box center [603, 277] width 326 height 38
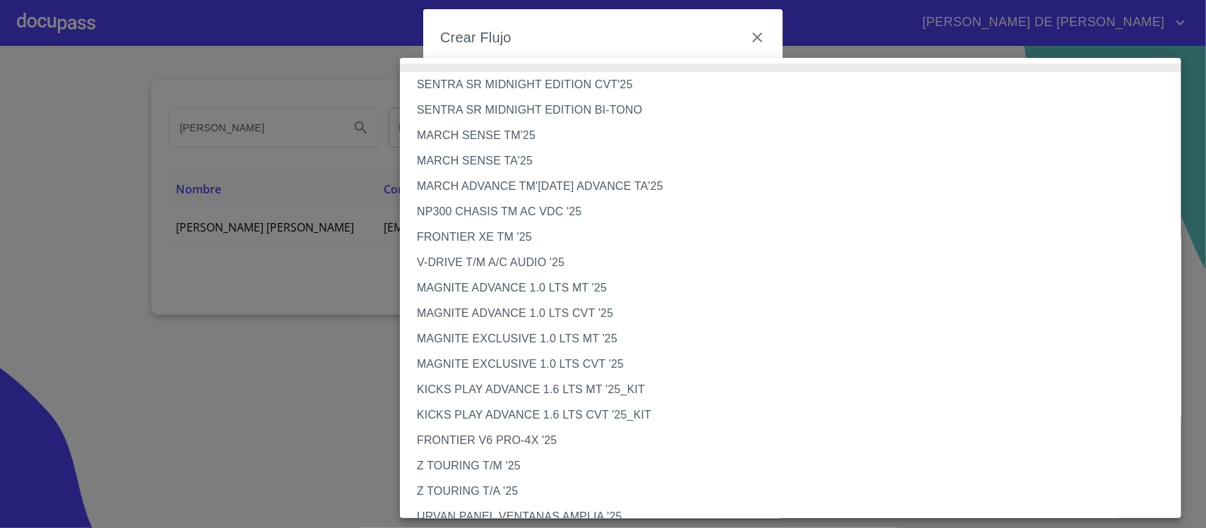
click at [544, 259] on li "V-DRIVE T/M A/C AUDIO '25" at bounding box center [797, 262] width 795 height 25
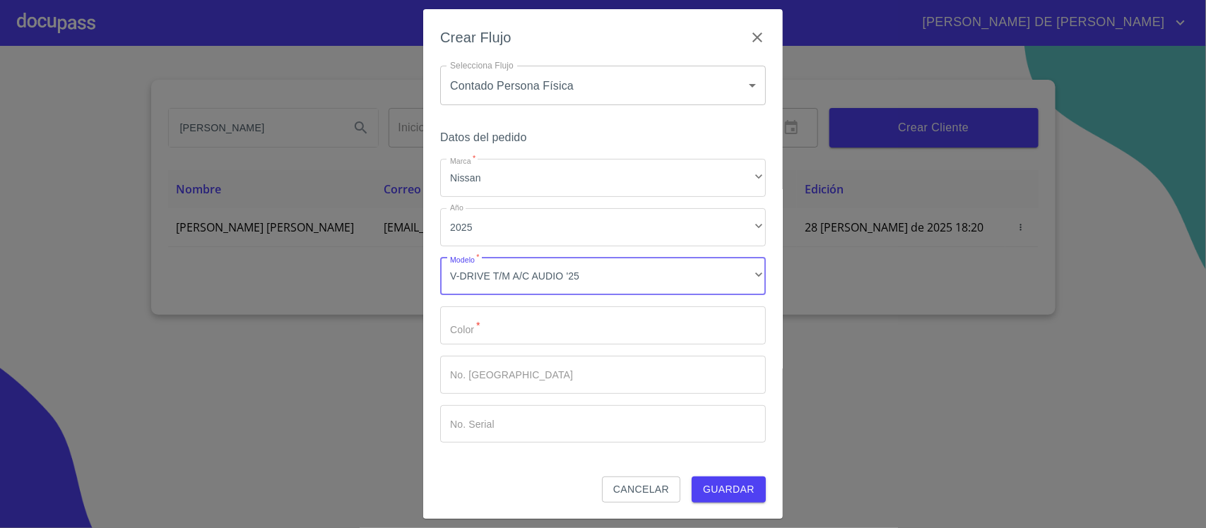
click at [541, 322] on input "Marca   *" at bounding box center [603, 326] width 326 height 38
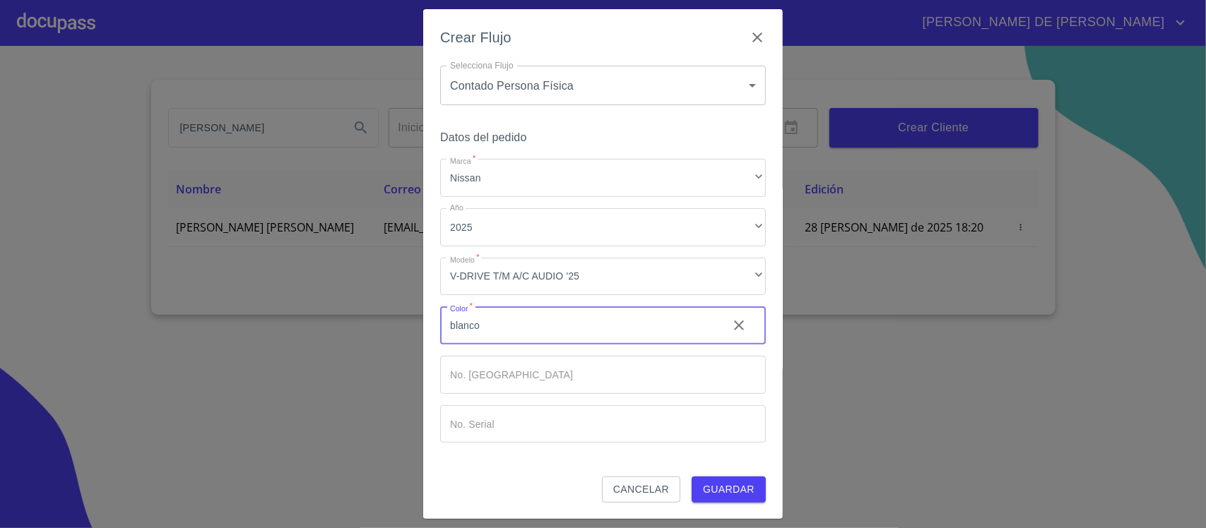
type input "blanco"
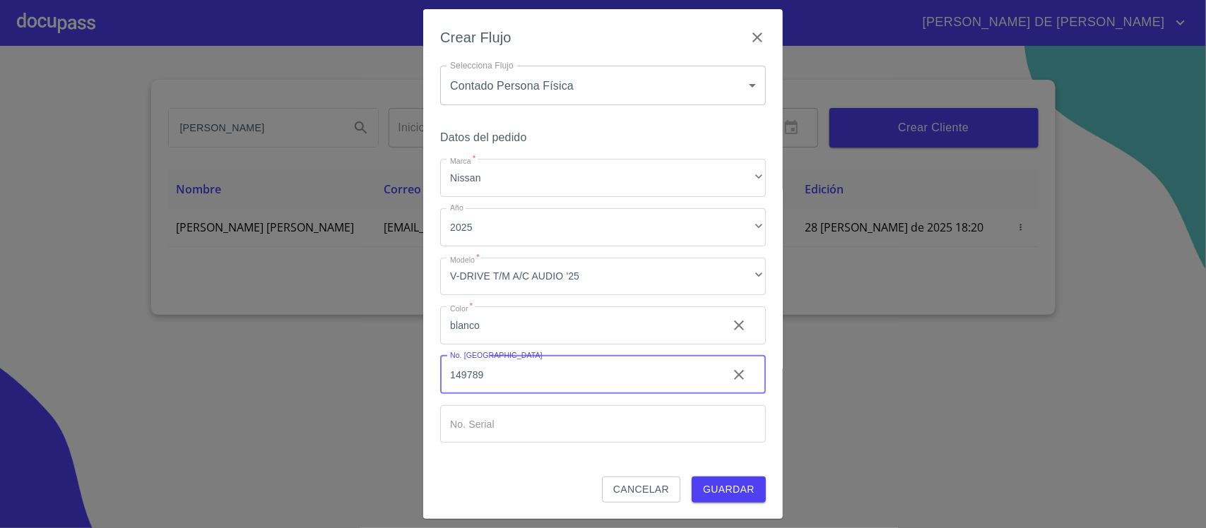
type input "149789"
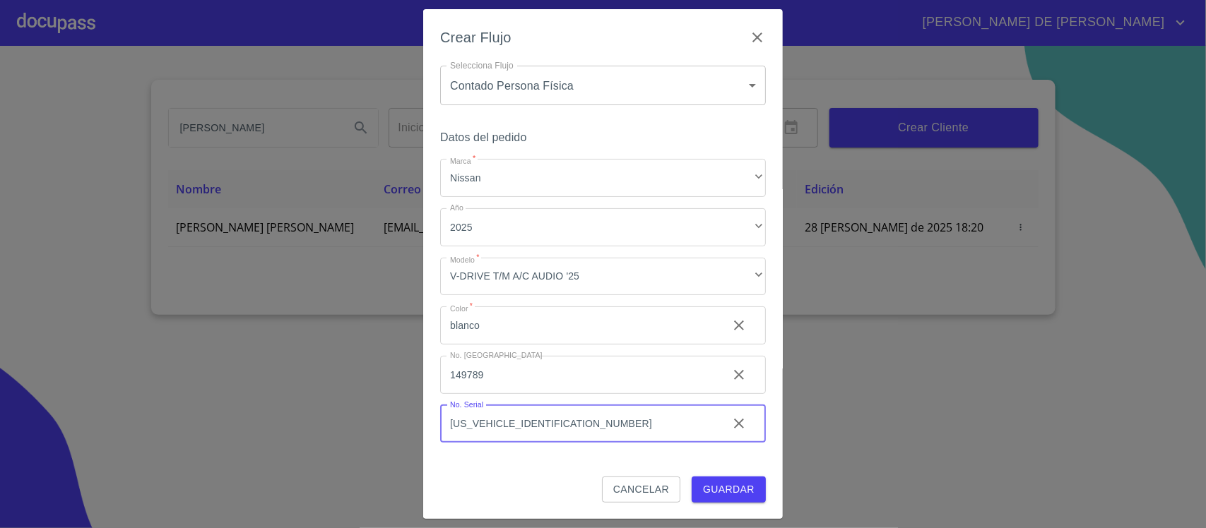
type input "[US_VEHICLE_IDENTIFICATION_NUMBER]"
click at [703, 482] on span "Guardar" at bounding box center [729, 490] width 52 height 18
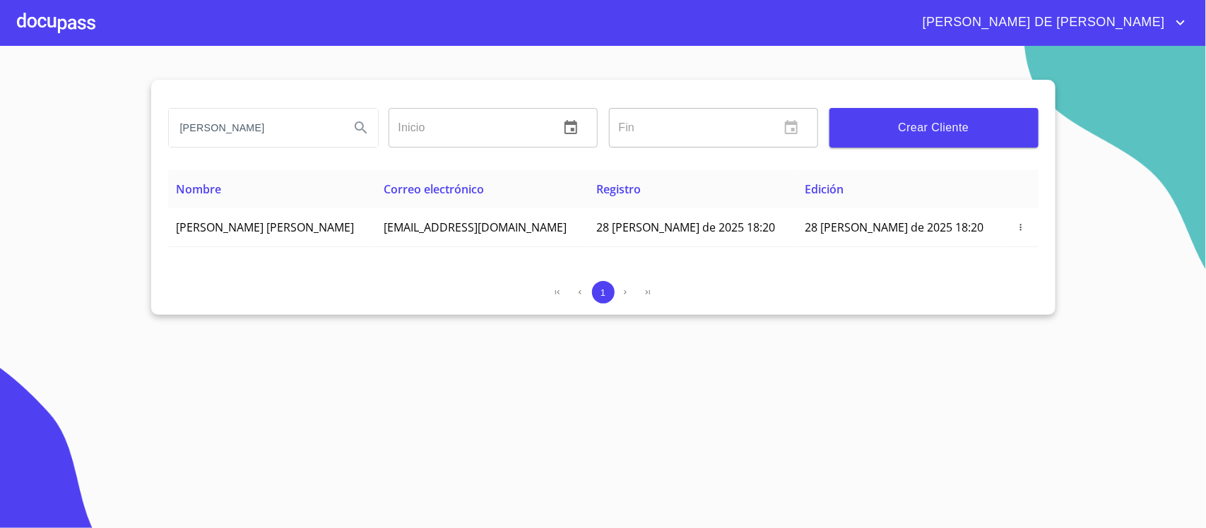
click at [58, 26] on div at bounding box center [56, 22] width 78 height 45
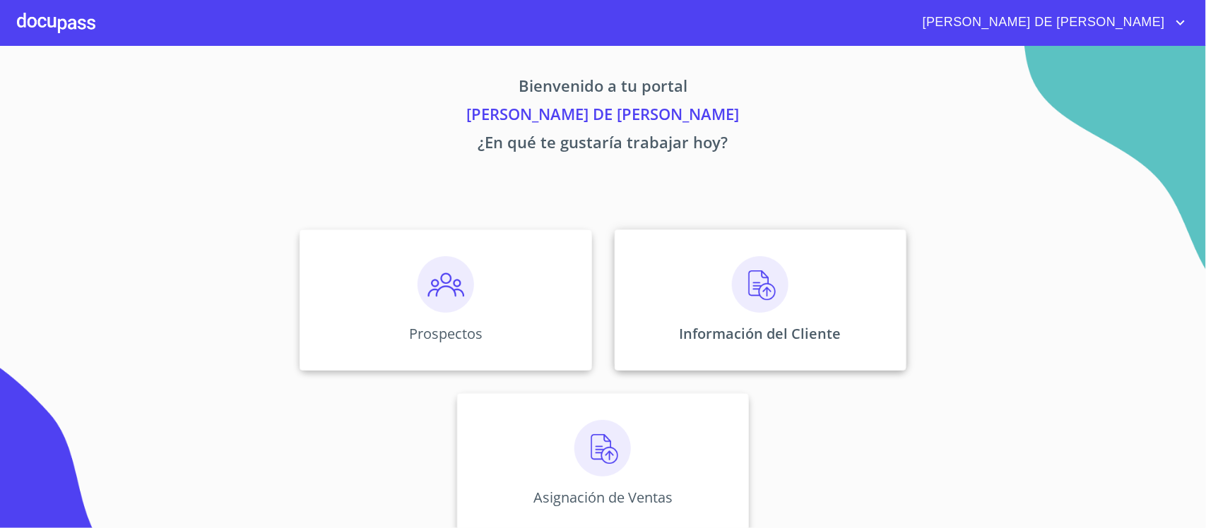
click at [733, 298] on img at bounding box center [760, 284] width 57 height 57
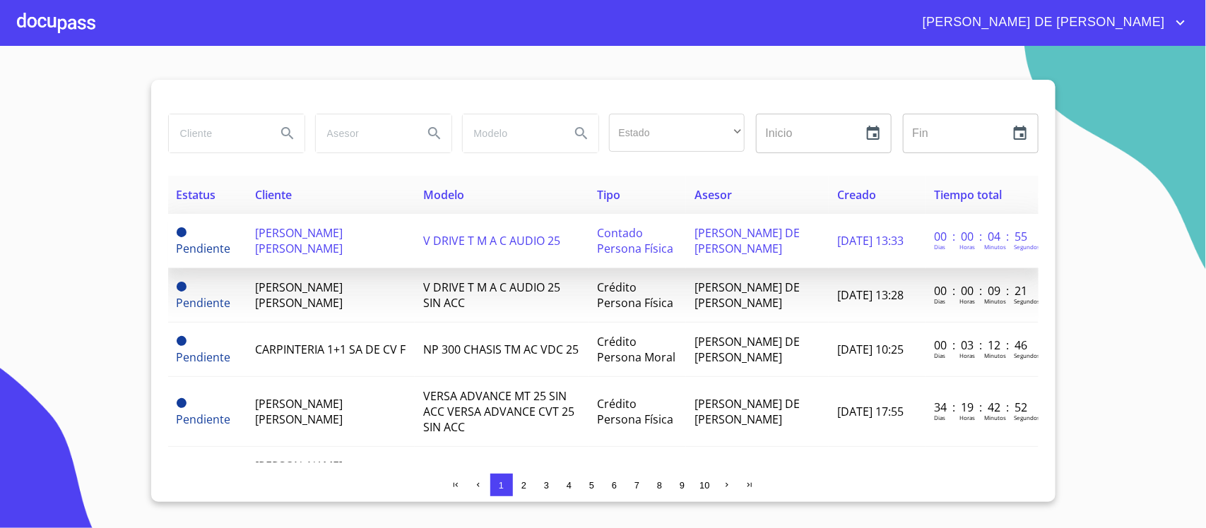
click at [365, 237] on td "[PERSON_NAME] [PERSON_NAME]" at bounding box center [331, 241] width 168 height 54
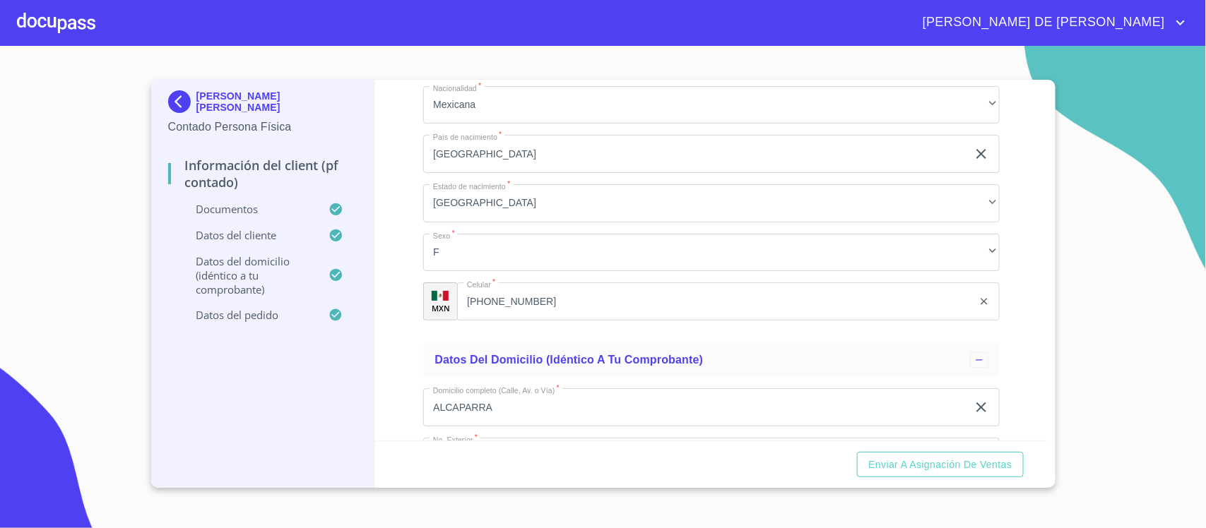
scroll to position [2296, 0]
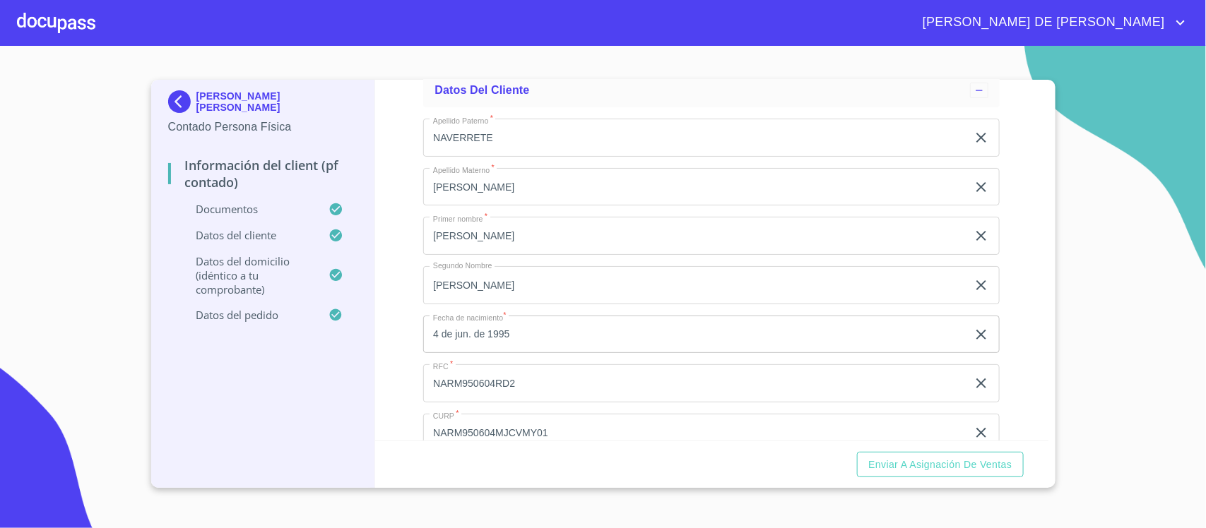
click at [413, 305] on div "Información del Client (PF contado) Documentos Documento de identificación.   *…" at bounding box center [711, 260] width 673 height 361
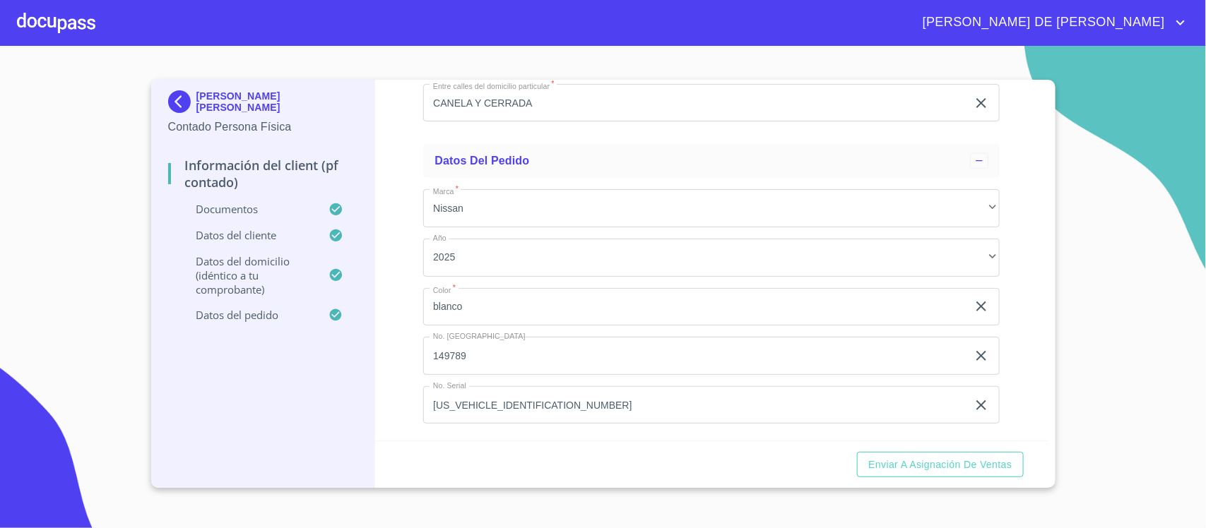
scroll to position [4125, 0]
click at [957, 457] on span "Enviar a Asignación de Ventas" at bounding box center [939, 465] width 143 height 18
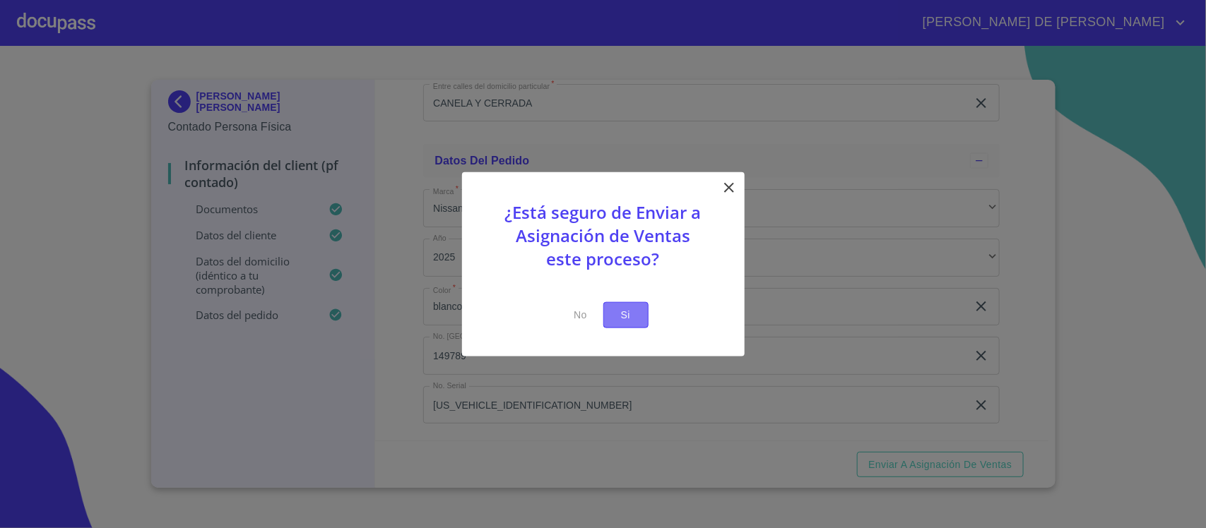
click at [634, 319] on span "Si" at bounding box center [626, 316] width 23 height 18
